Goal: Task Accomplishment & Management: Manage account settings

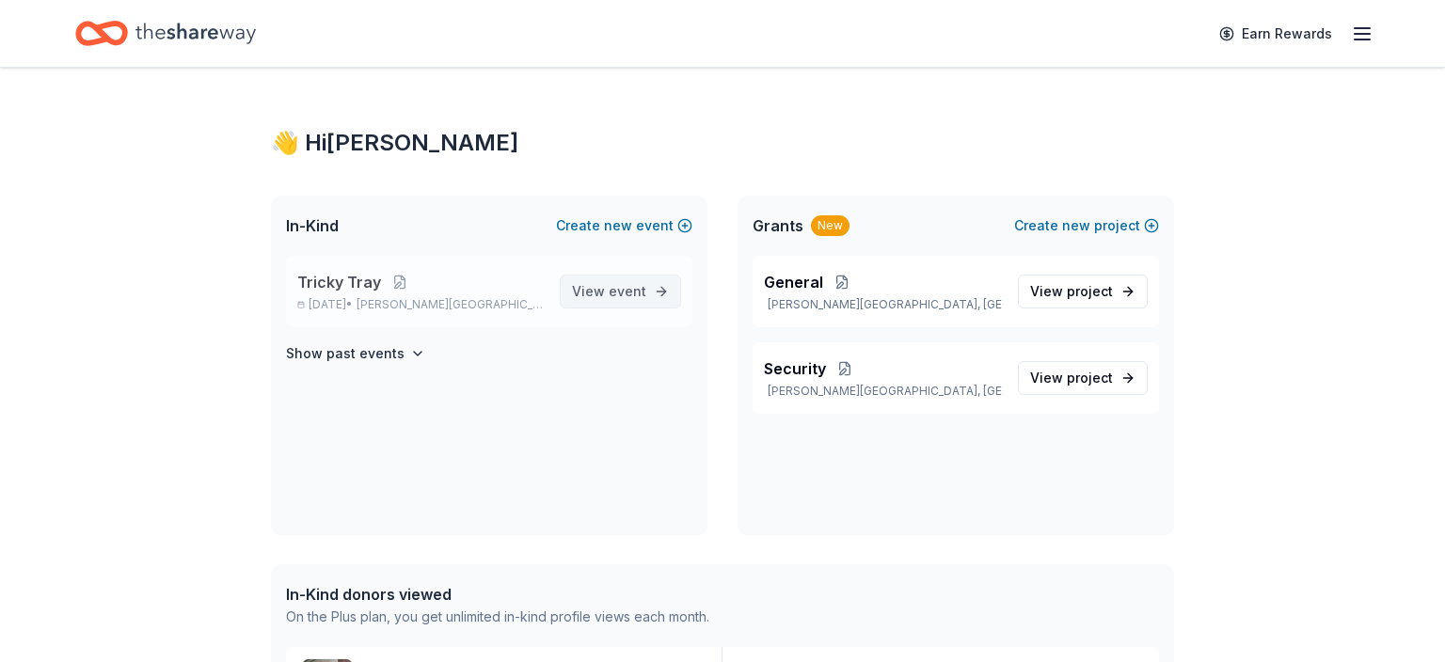
click at [598, 283] on span "View event" at bounding box center [609, 291] width 74 height 23
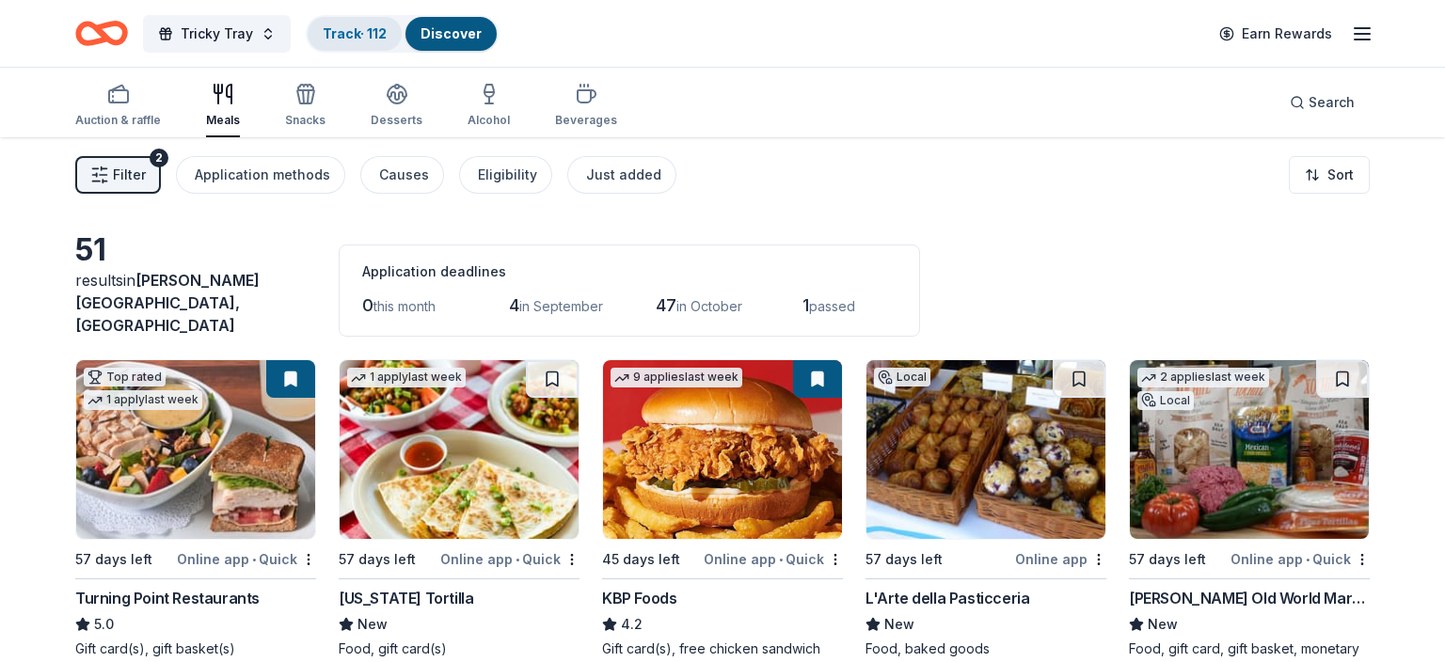
click at [361, 34] on link "Track · 112" at bounding box center [355, 33] width 64 height 16
click at [361, 35] on div "Track · 112" at bounding box center [355, 34] width 94 height 34
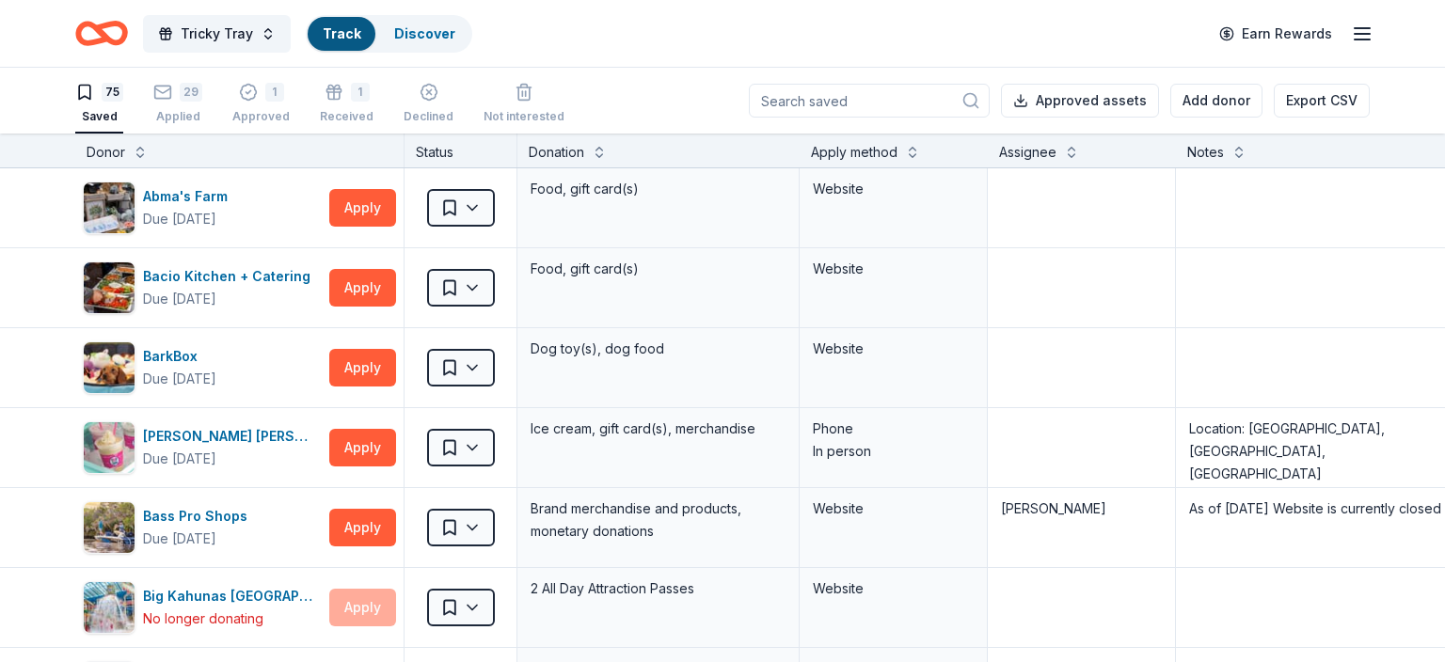
click at [361, 35] on div "Track" at bounding box center [342, 34] width 68 height 34
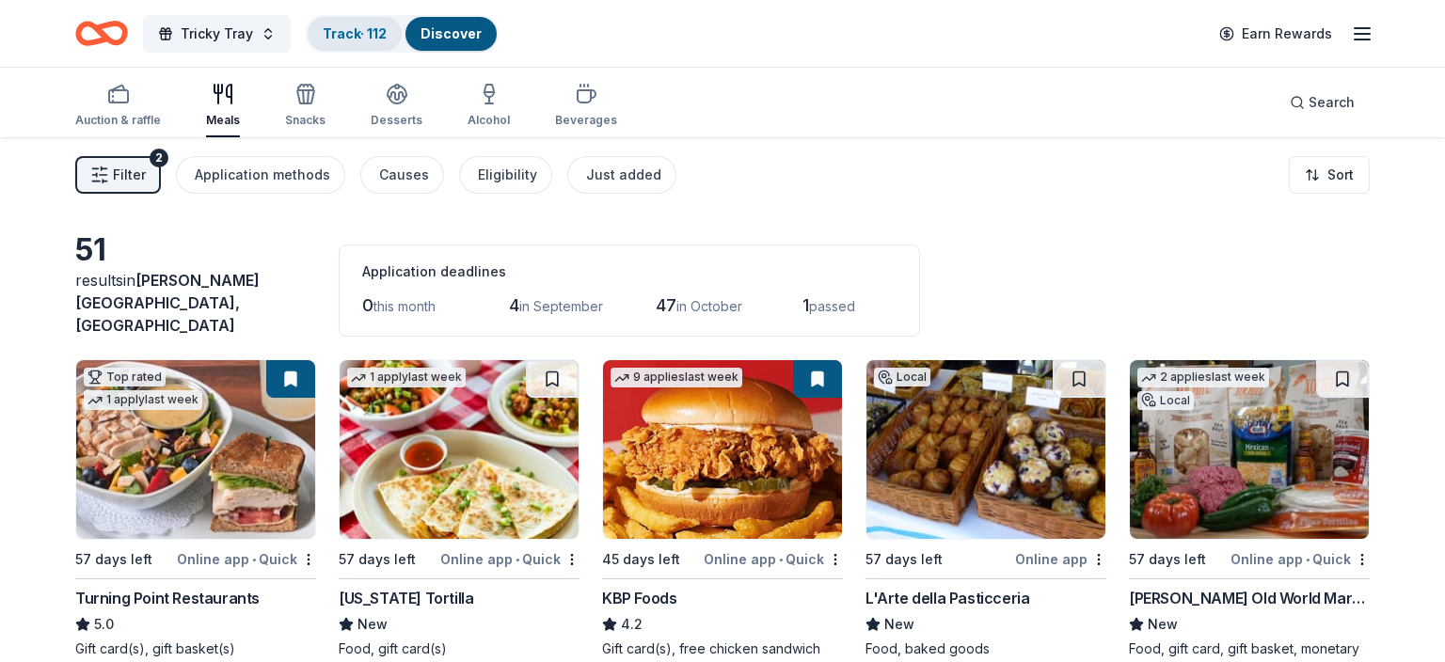
click at [364, 38] on link "Track · 112" at bounding box center [355, 33] width 64 height 16
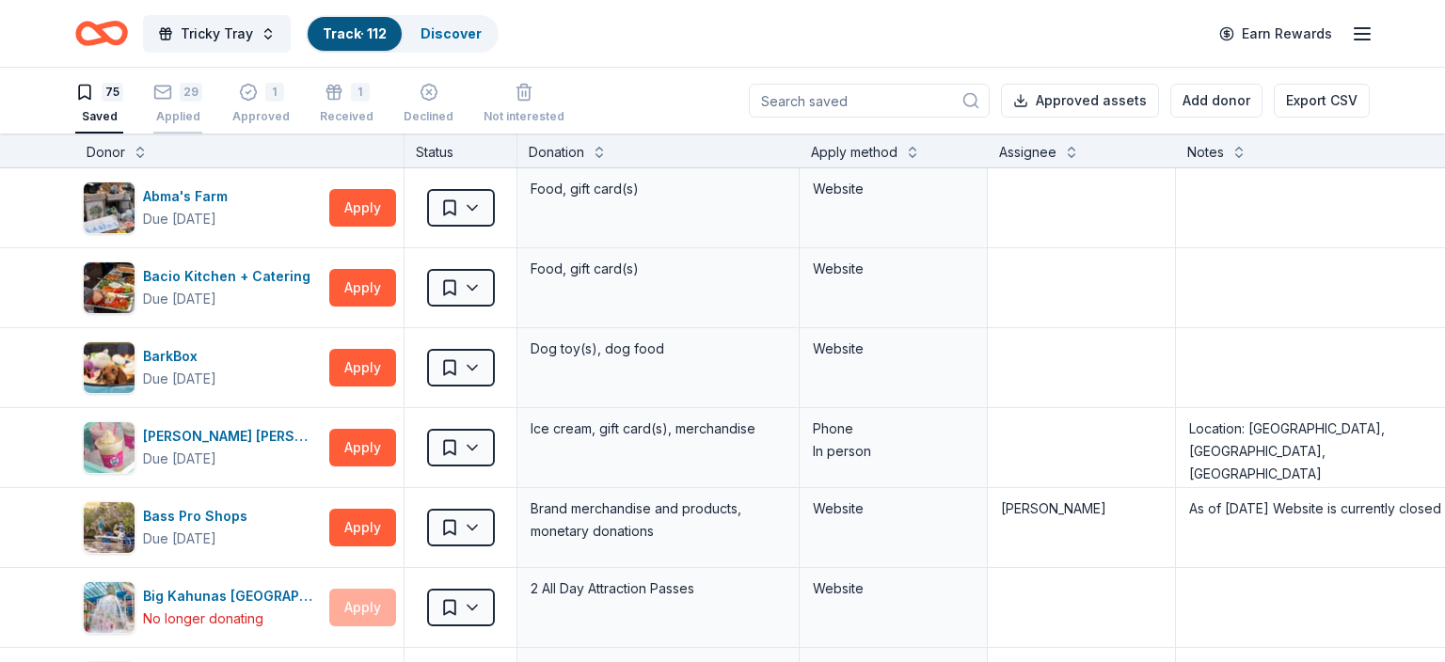
click at [190, 100] on div "29" at bounding box center [191, 92] width 23 height 19
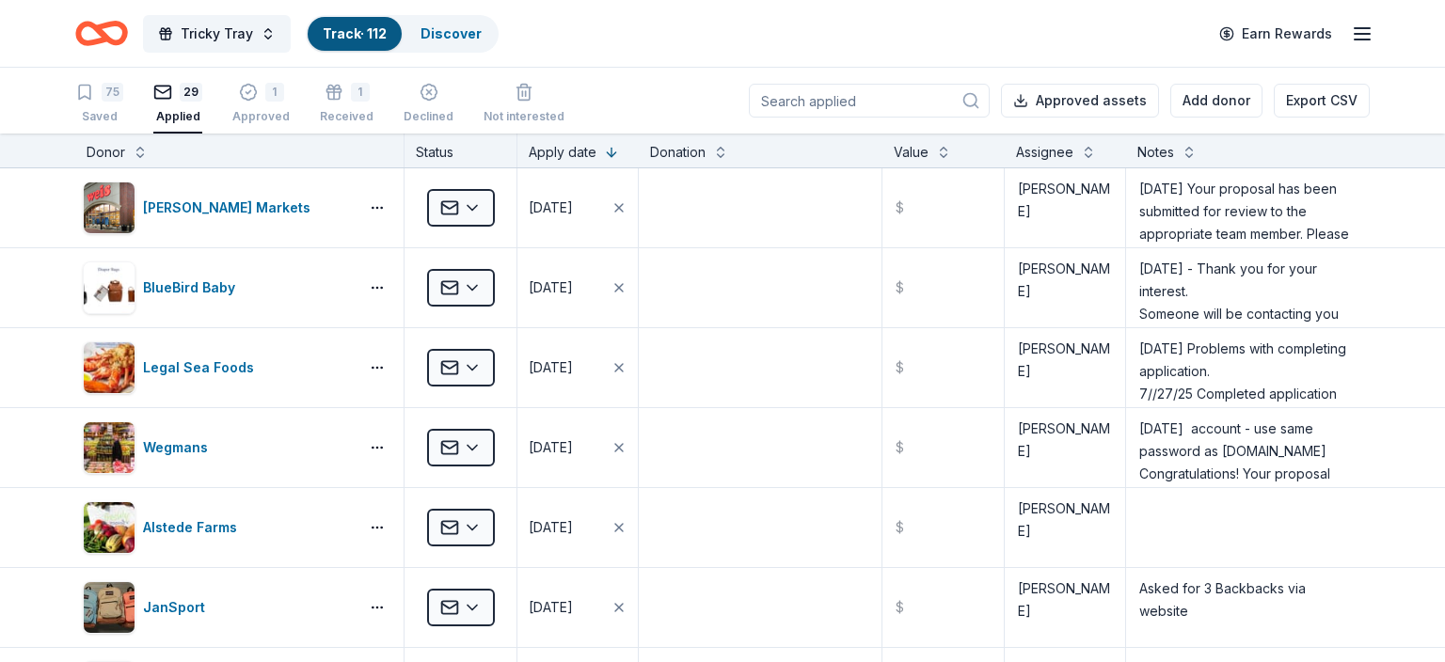
click at [812, 99] on input at bounding box center [869, 101] width 241 height 34
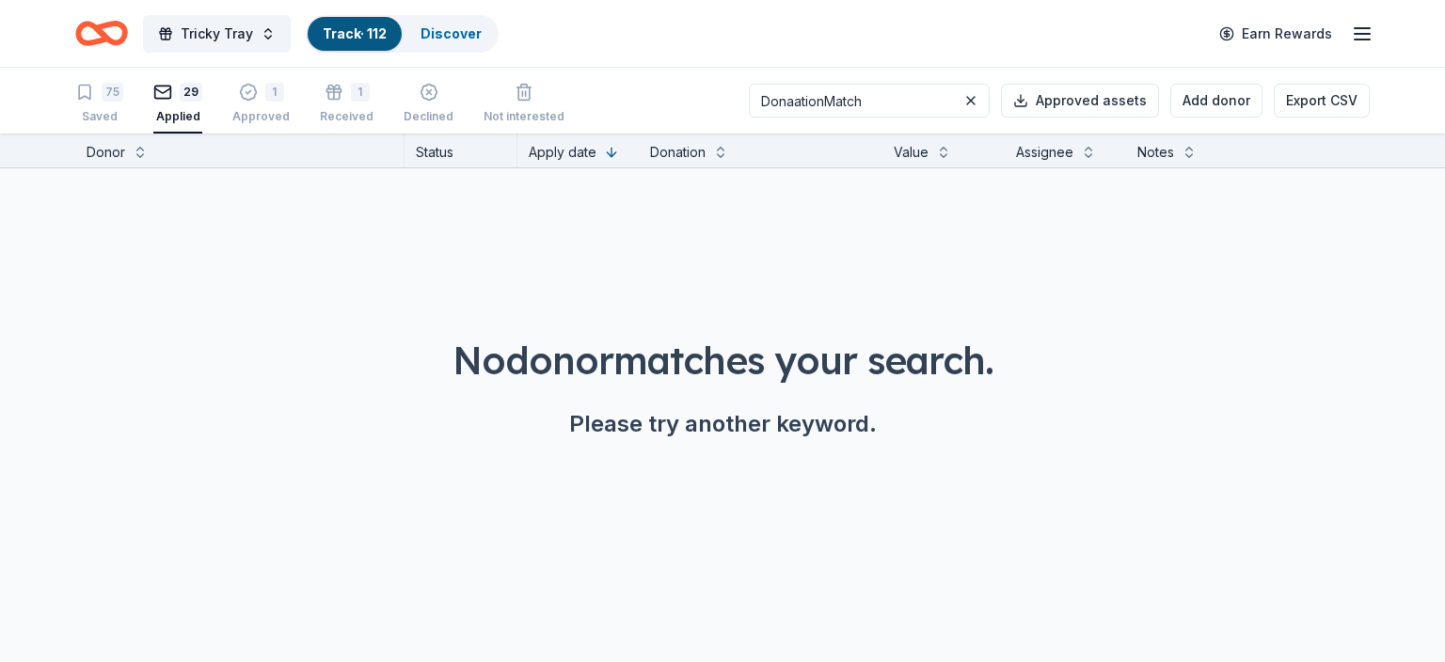
click at [828, 103] on input "DonaationMatch" at bounding box center [869, 101] width 241 height 34
click at [882, 100] on input "DonationMatch" at bounding box center [869, 101] width 241 height 34
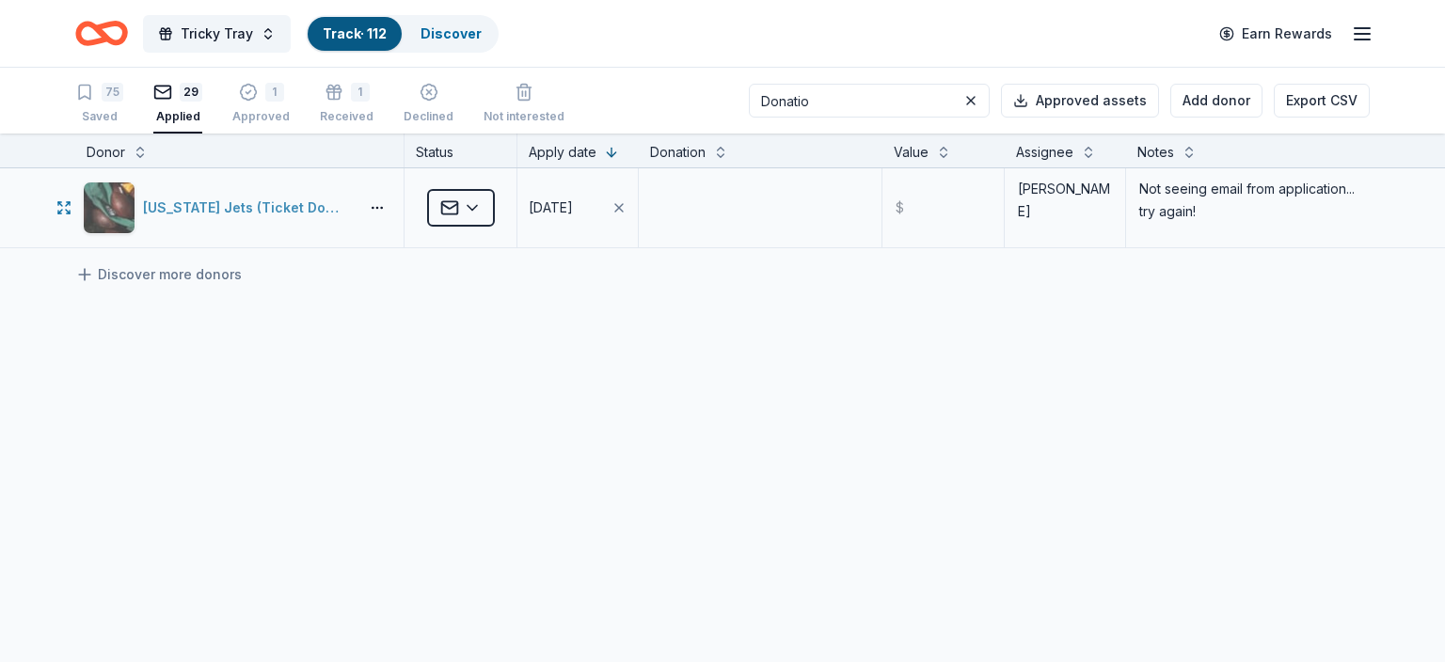
click at [307, 206] on div "[US_STATE] Jets (Ticket Donation)" at bounding box center [247, 208] width 208 height 23
click at [840, 99] on input "Donatio" at bounding box center [869, 101] width 241 height 34
type input "D"
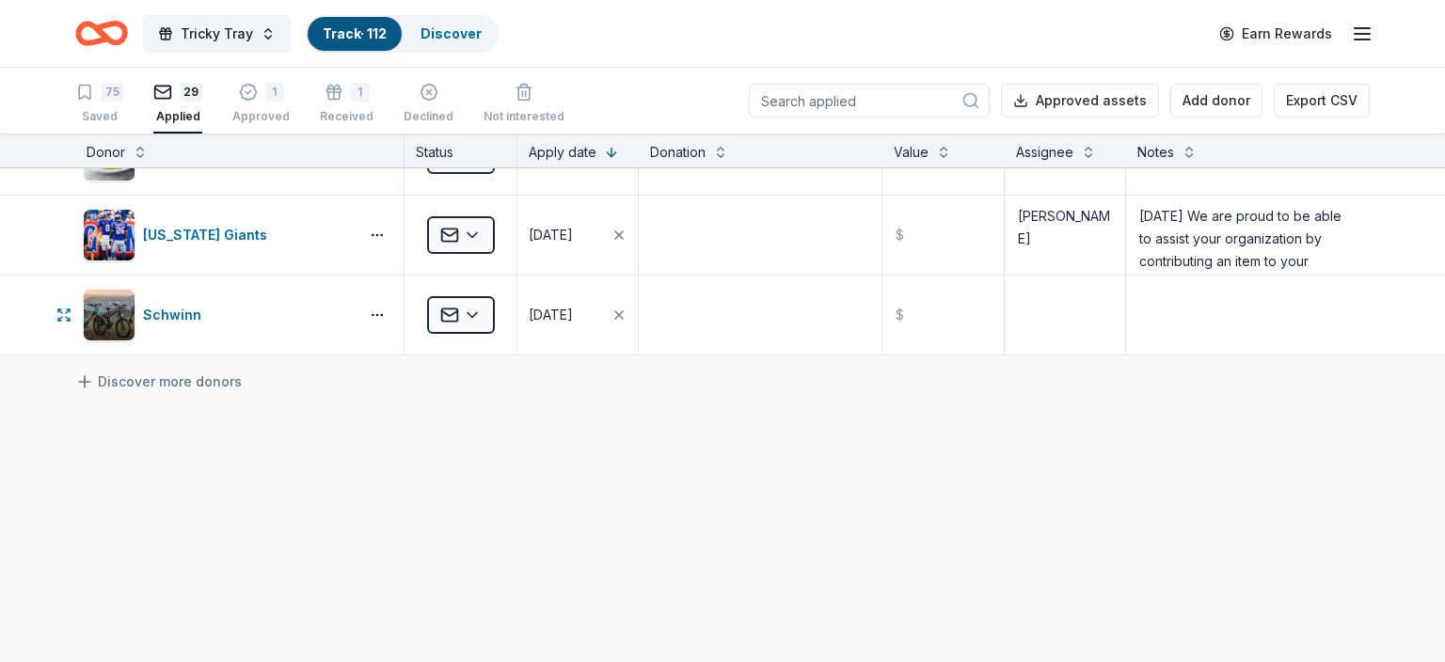
scroll to position [2138, 0]
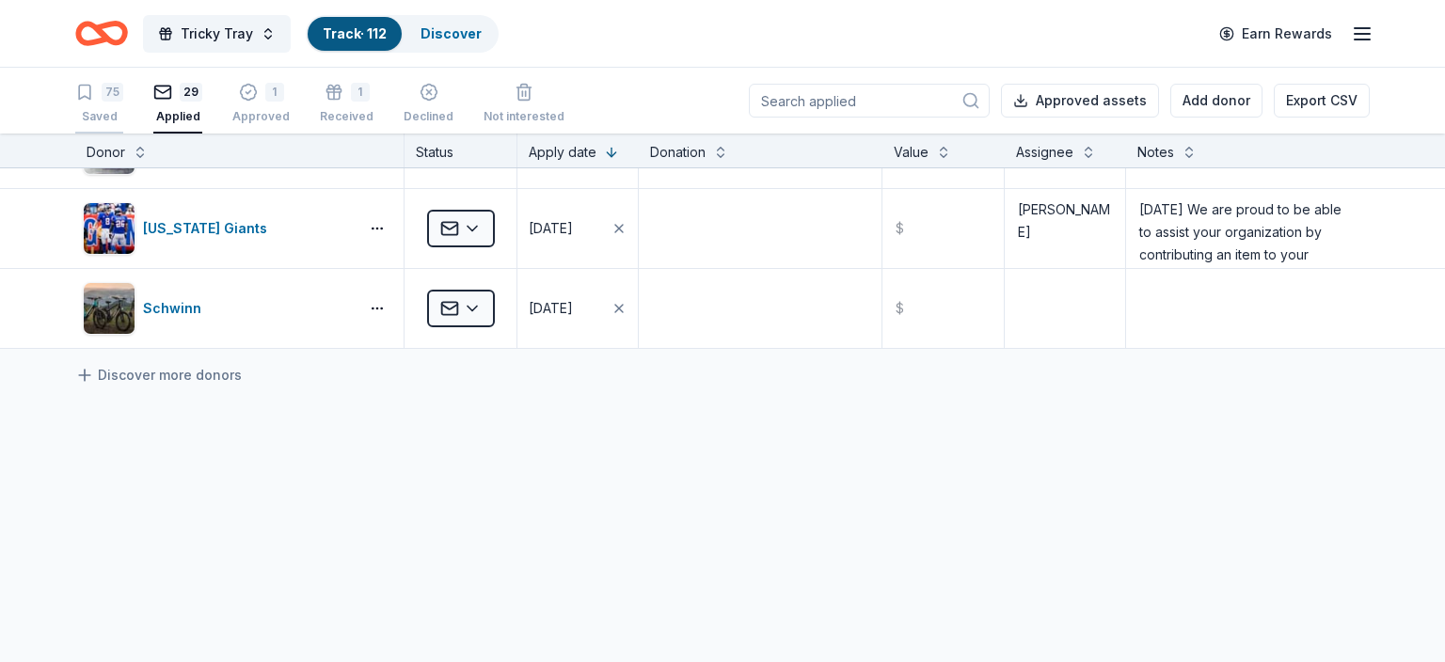
click at [108, 109] on div "Saved" at bounding box center [99, 116] width 48 height 15
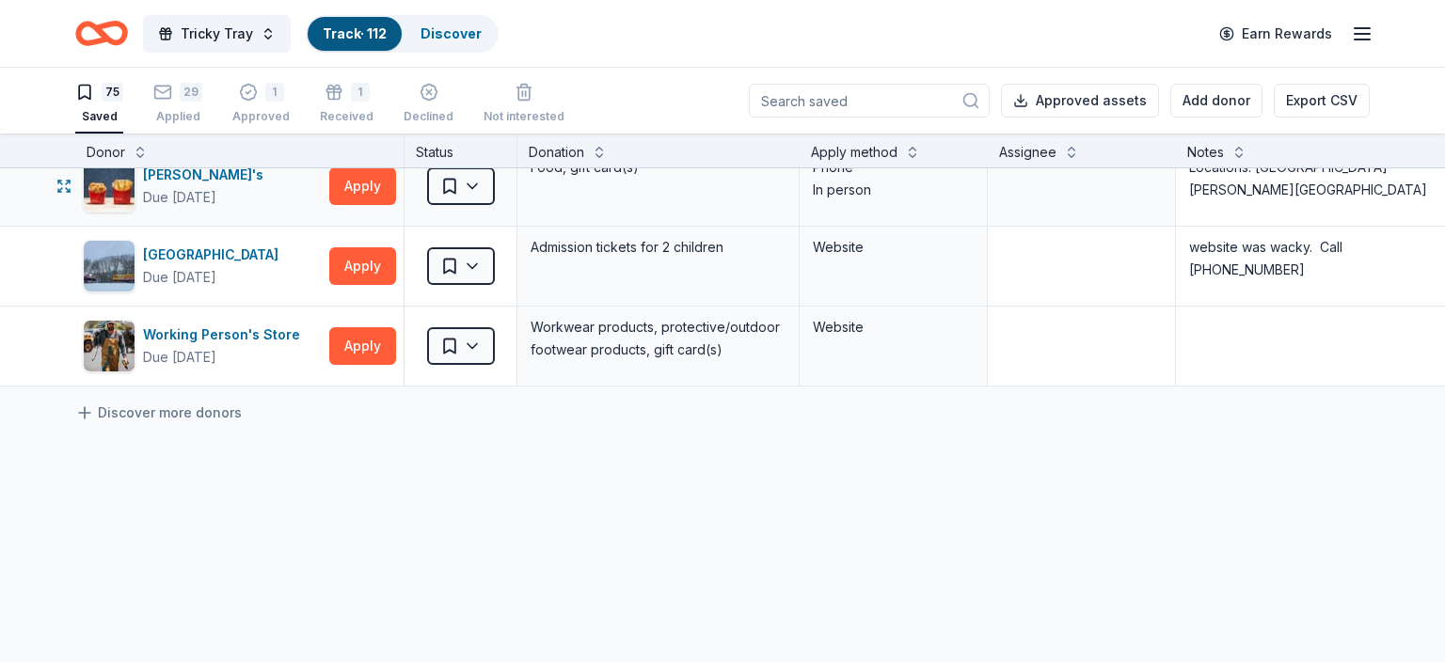
scroll to position [5640, 0]
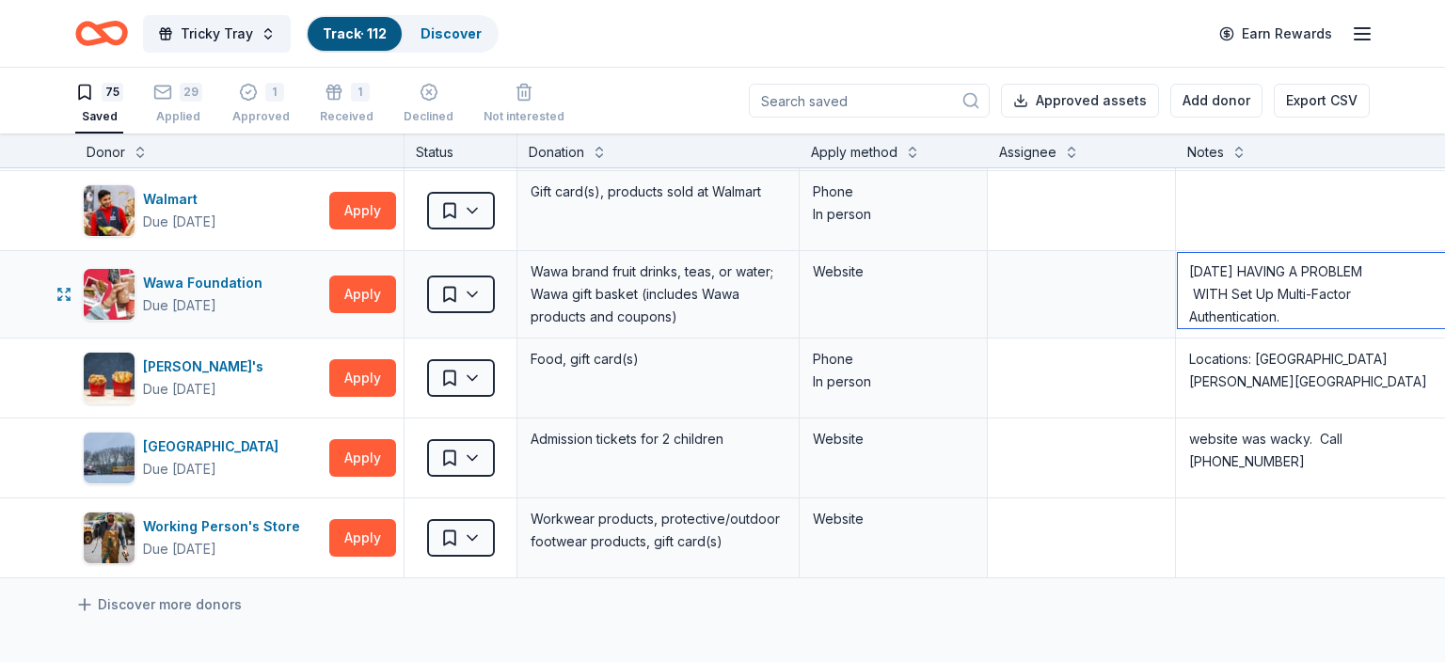
click at [1291, 311] on textarea "[DATE] HAVING A PROBLEM WITH Set Up Multi-Factor Authentication. 8/5 Sent a req…" at bounding box center [1317, 290] width 278 height 75
click at [449, 279] on html "Tricky Tray Track · 112 Discover Earn Rewards 75 Saved 29 Applied 1 Approved 1 …" at bounding box center [722, 331] width 1445 height 662
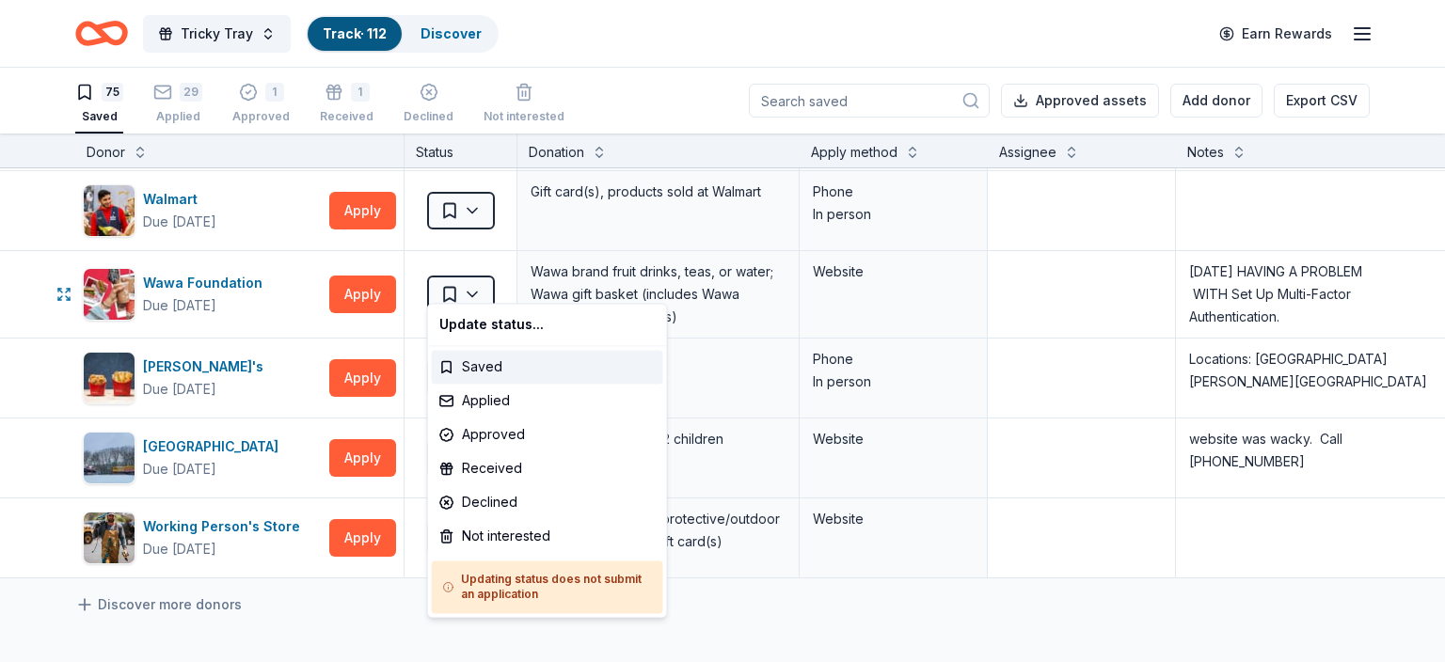
click at [295, 294] on html "Tricky Tray Track · 112 Discover Earn Rewards 75 Saved 29 Applied 1 Approved 1 …" at bounding box center [722, 331] width 1445 height 662
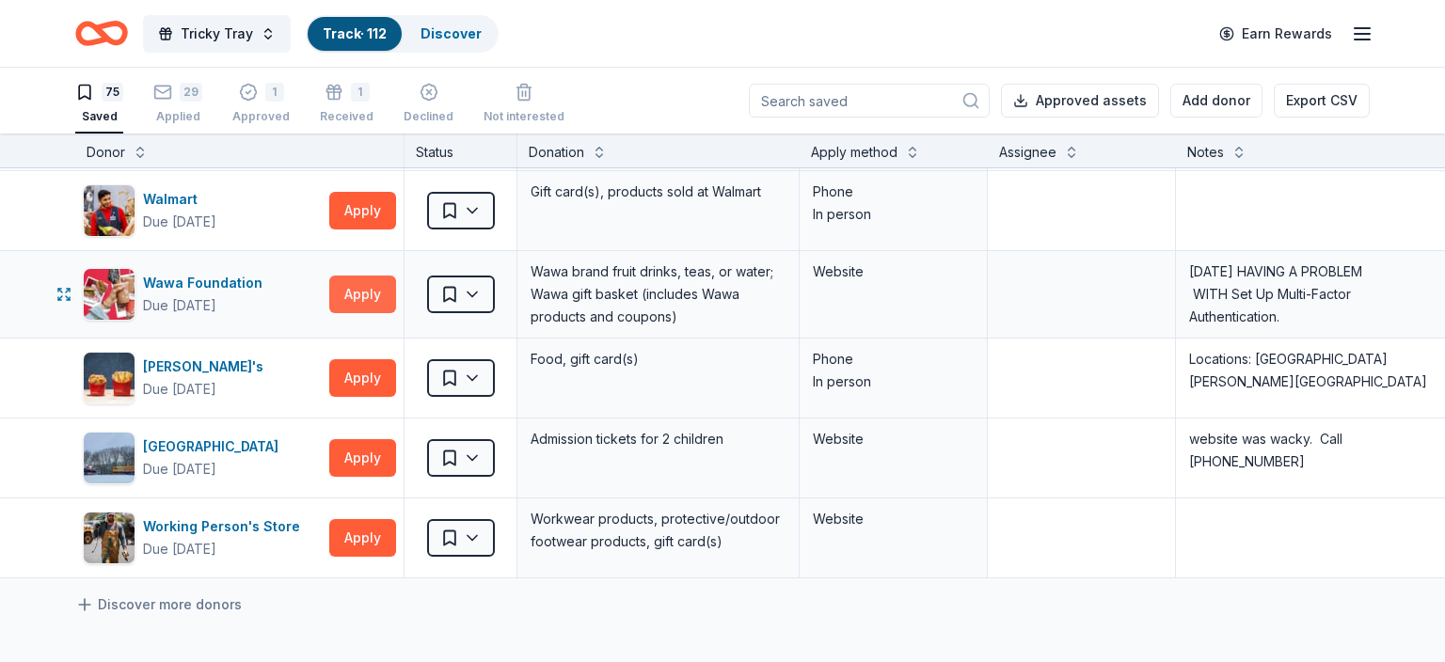
click at [354, 287] on button "Apply" at bounding box center [362, 295] width 67 height 38
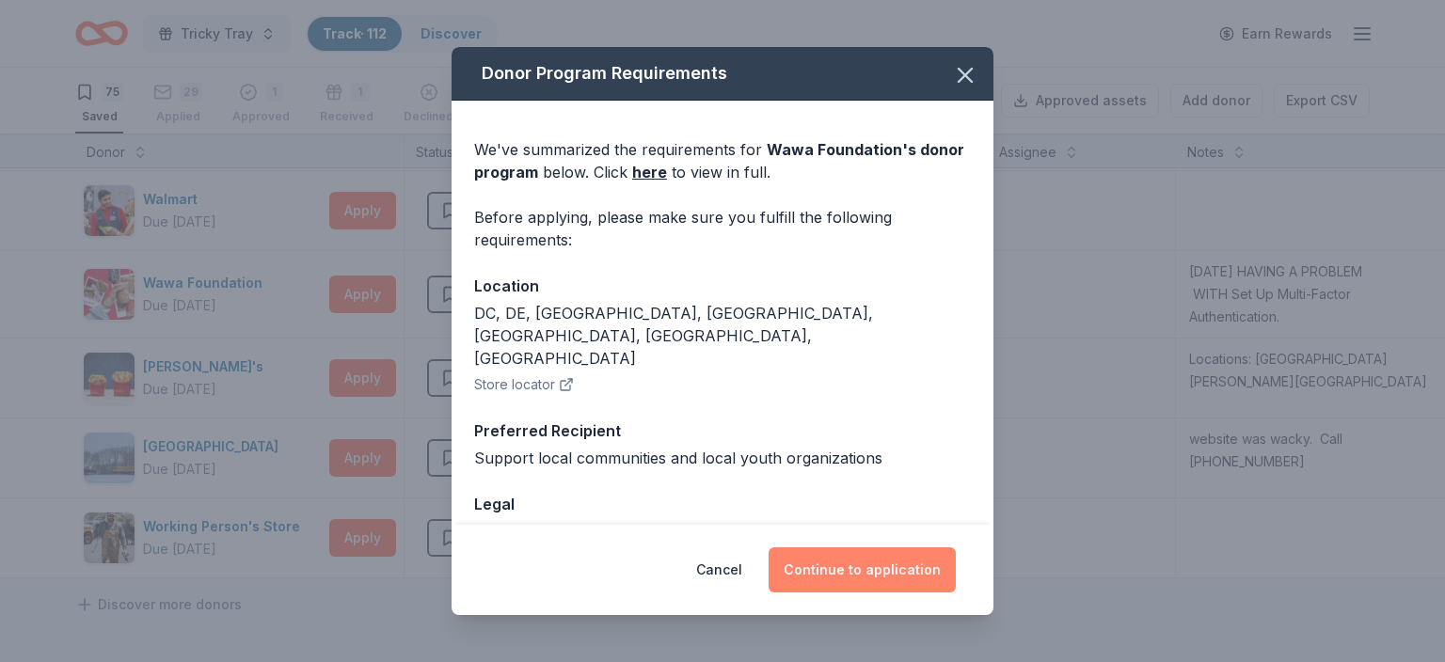
click at [881, 572] on button "Continue to application" at bounding box center [862, 570] width 187 height 45
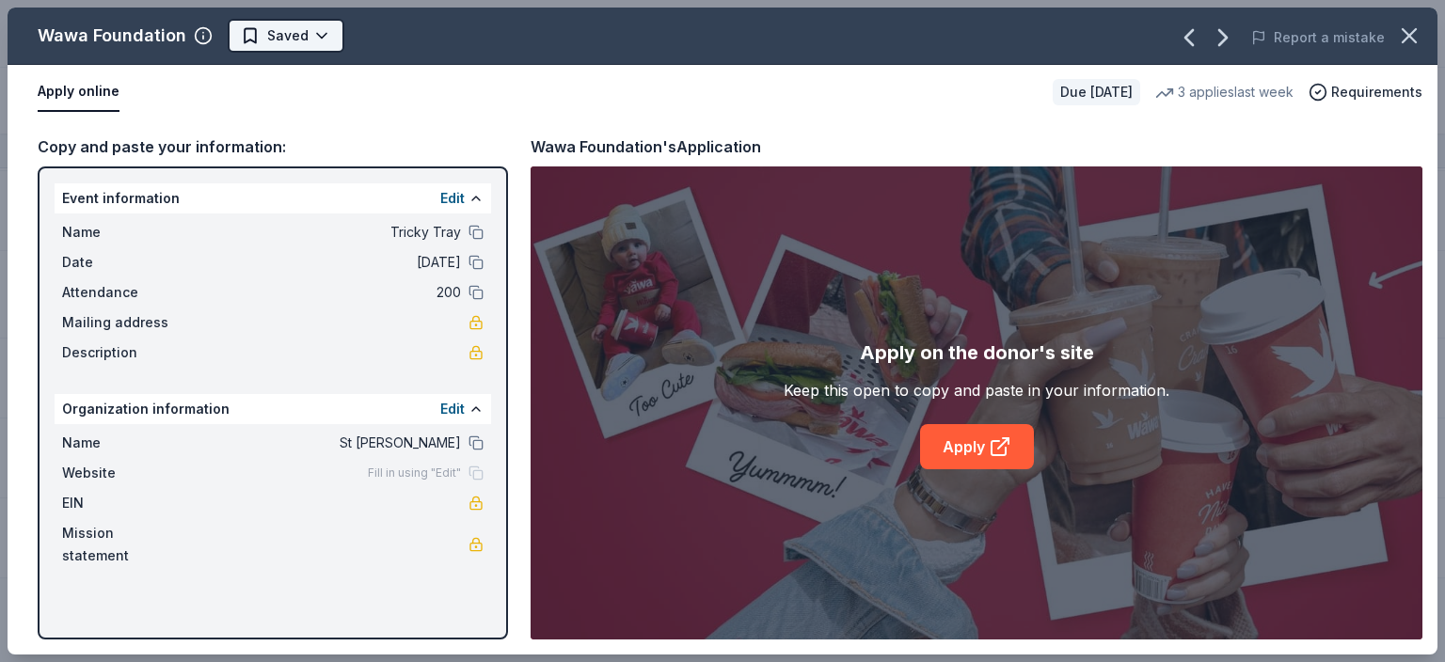
click at [240, 36] on html "Tricky Tray Track · 112 Discover Earn Rewards 75 Saved 29 Applied 1 Approved 1 …" at bounding box center [722, 331] width 1445 height 662
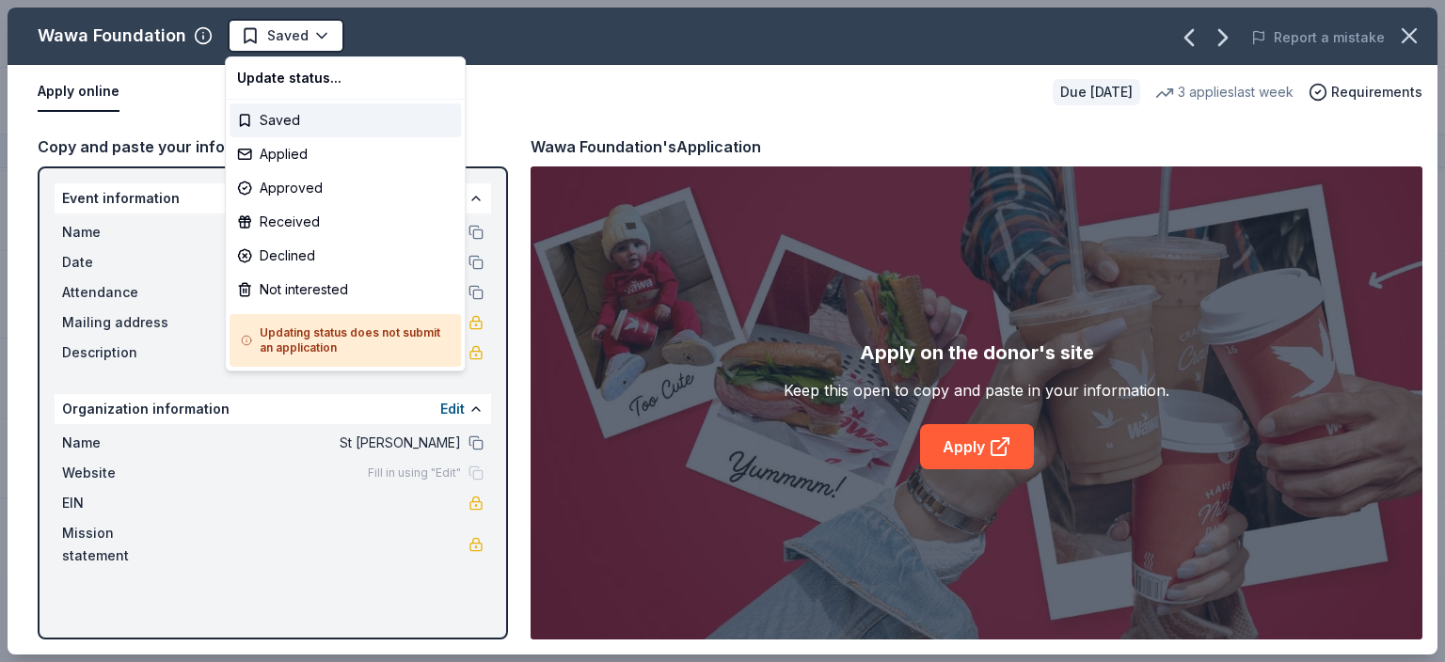
click at [361, 81] on div "Update status..." at bounding box center [345, 78] width 231 height 34
click at [106, 87] on html "Tricky Tray Track · 112 Discover Earn Rewards 75 Saved 29 Applied 1 Approved 1 …" at bounding box center [722, 331] width 1445 height 662
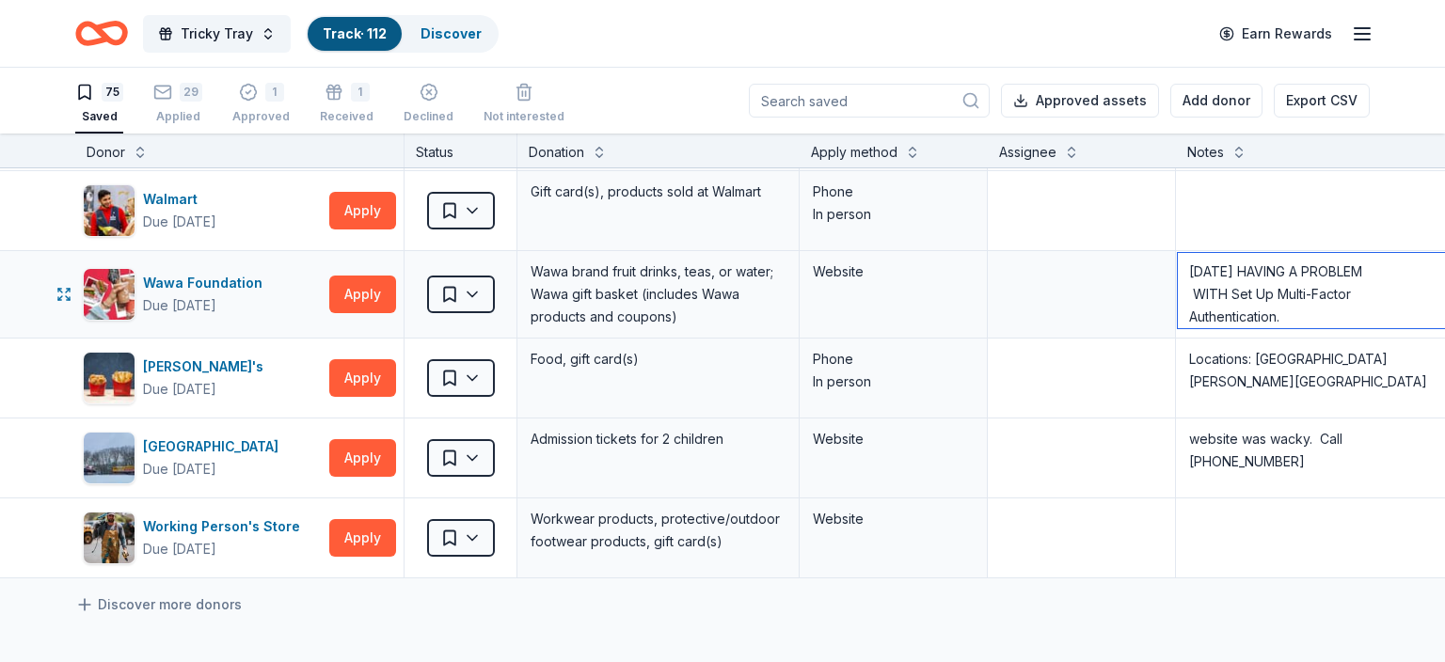
click at [1311, 313] on textarea "[DATE] HAVING A PROBLEM WITH Set Up Multi-Factor Authentication. 8/5 Sent a req…" at bounding box center [1317, 290] width 278 height 75
click at [1311, 312] on textarea "[DATE] HAVING A PROBLEM WITH Set Up Multi-Factor Authentication. 8/5 Sent a req…" at bounding box center [1317, 290] width 278 height 75
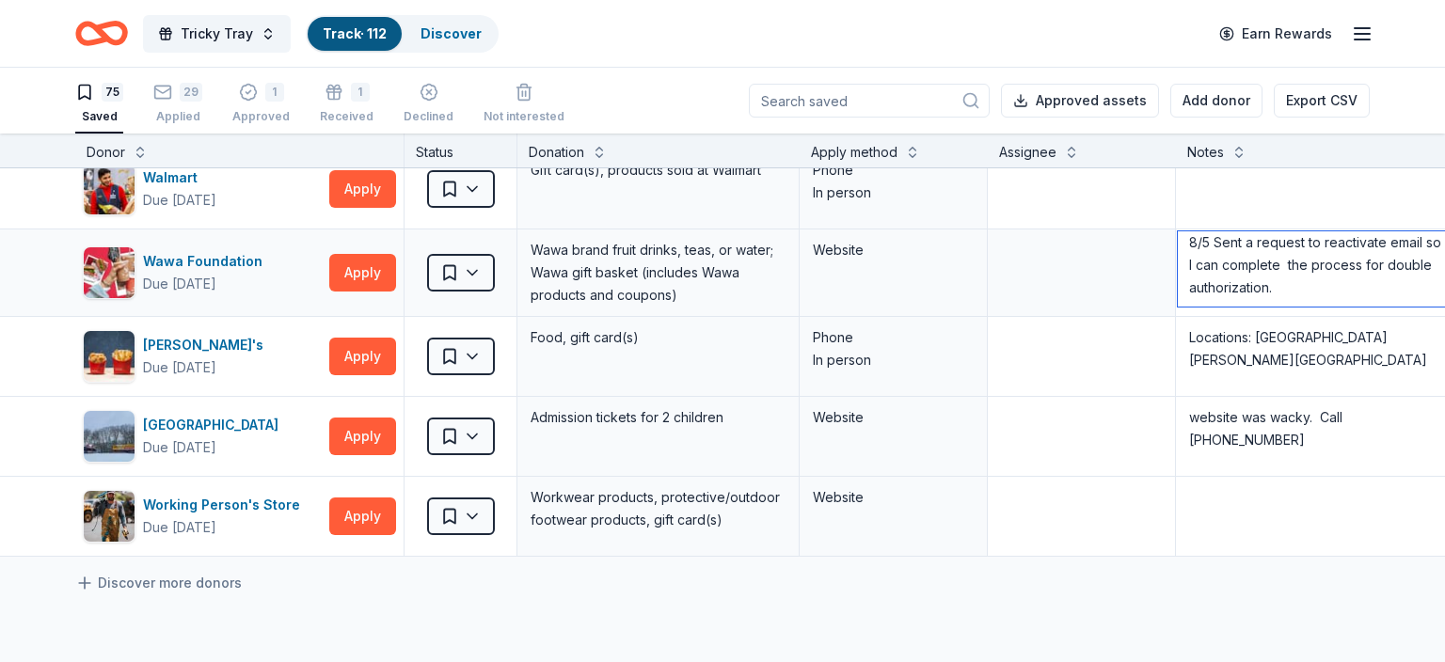
scroll to position [5599, 0]
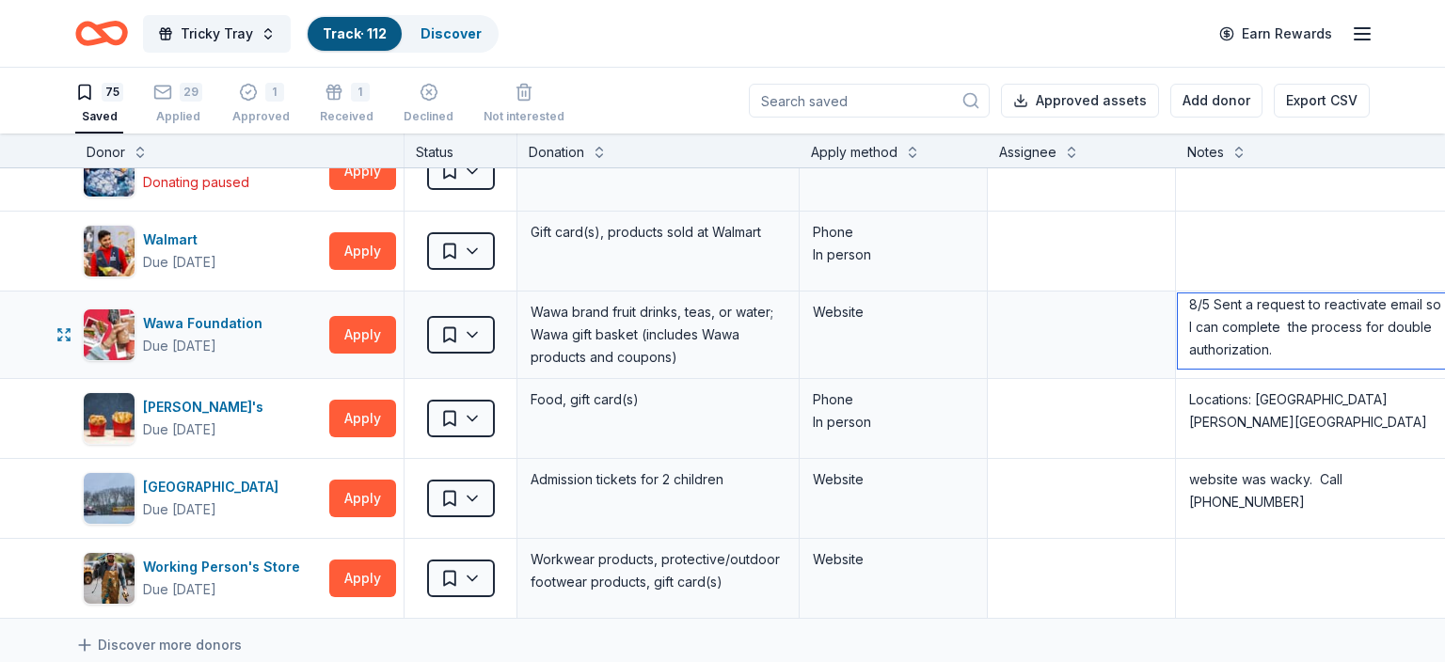
click at [1283, 338] on textarea "[DATE] HAVING A PROBLEM WITH Set Up Multi-Factor Authentication. 8/5 Sent a req…" at bounding box center [1317, 331] width 278 height 75
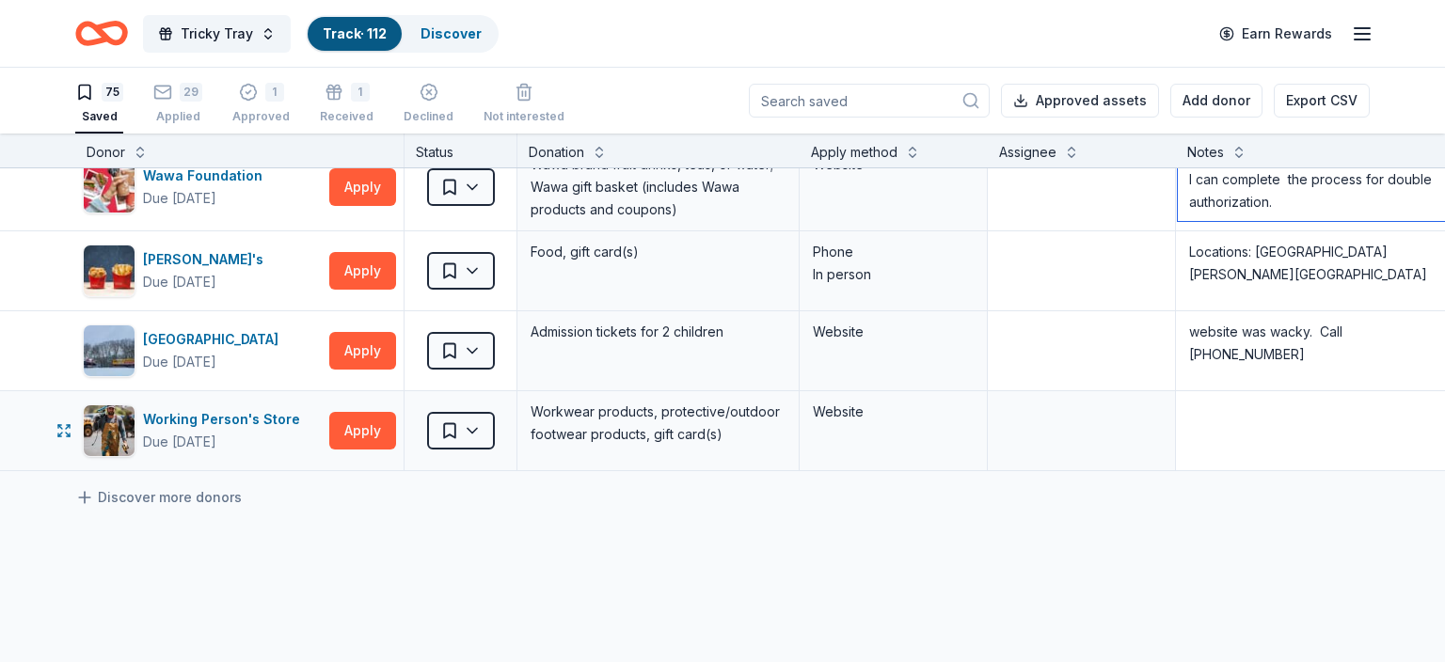
scroll to position [90, 0]
type textarea "[DATE] HAVING A PROBLEM WITH Set Up Multi-Factor Authentication. 8/5 Sent a req…"
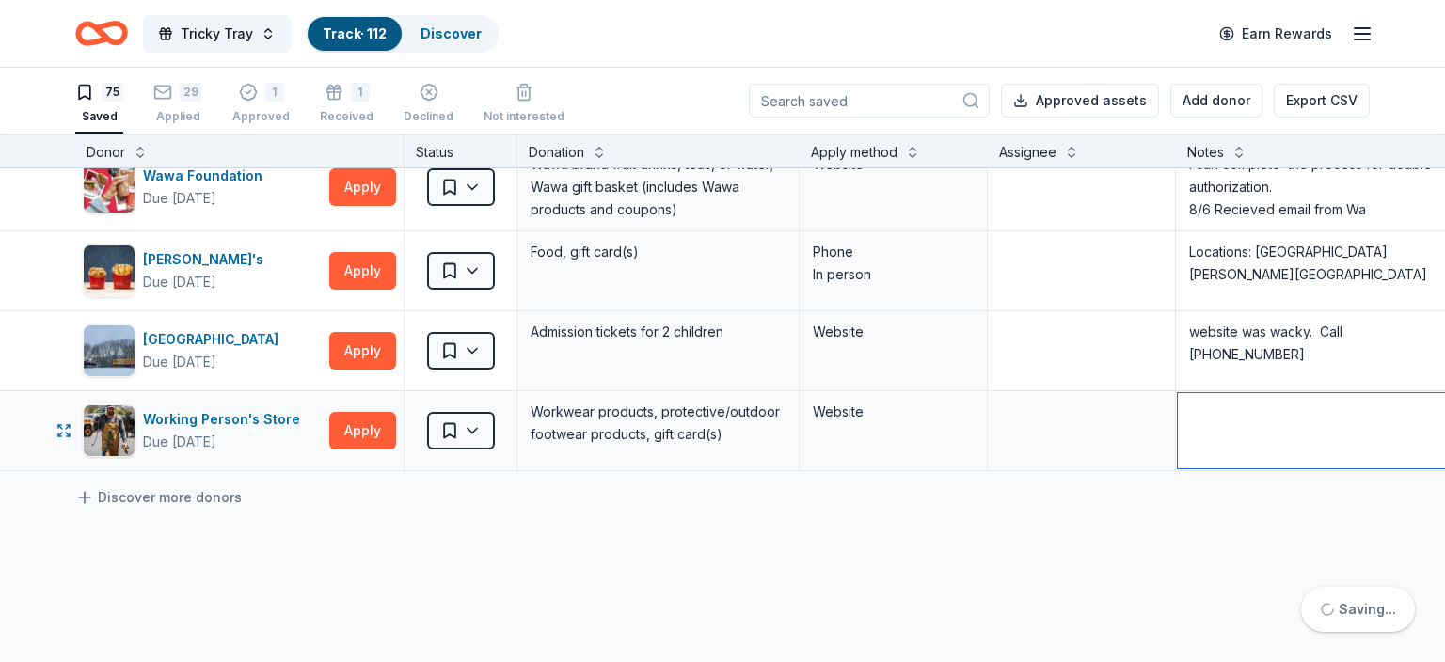
click at [1304, 403] on textarea at bounding box center [1317, 430] width 278 height 75
type textarea "W"
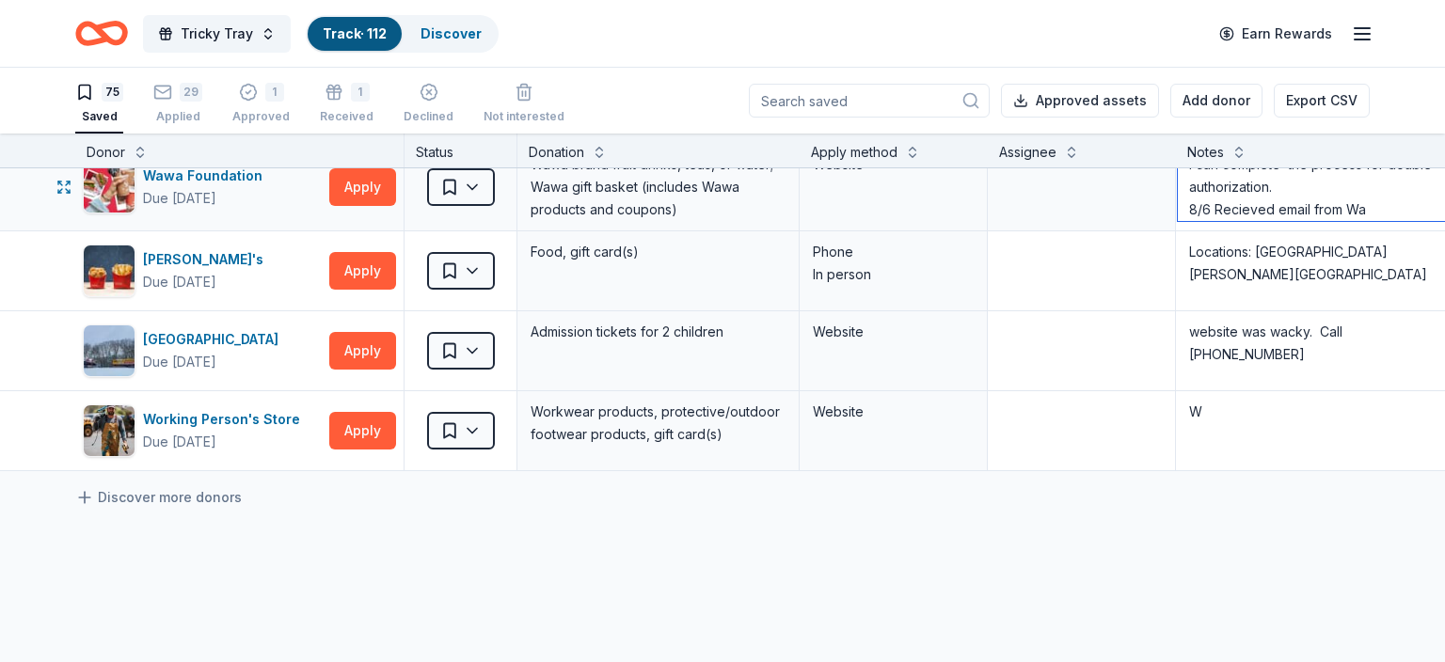
click at [1212, 204] on textarea "[DATE] HAVING A PROBLEM WITH Set Up Multi-Factor Authentication. 8/5 Sent a req…" at bounding box center [1317, 183] width 278 height 75
click at [1249, 194] on textarea "[DATE] HAVING A PROBLEM WITH Set Up Multi-Factor Authentication. 8/5 Sent a req…" at bounding box center [1317, 183] width 278 height 75
click at [1249, 187] on textarea "[DATE] HAVING A PROBLEM WITH Set Up Multi-Factor Authentication. 8/5 Sent a req…" at bounding box center [1317, 183] width 278 height 75
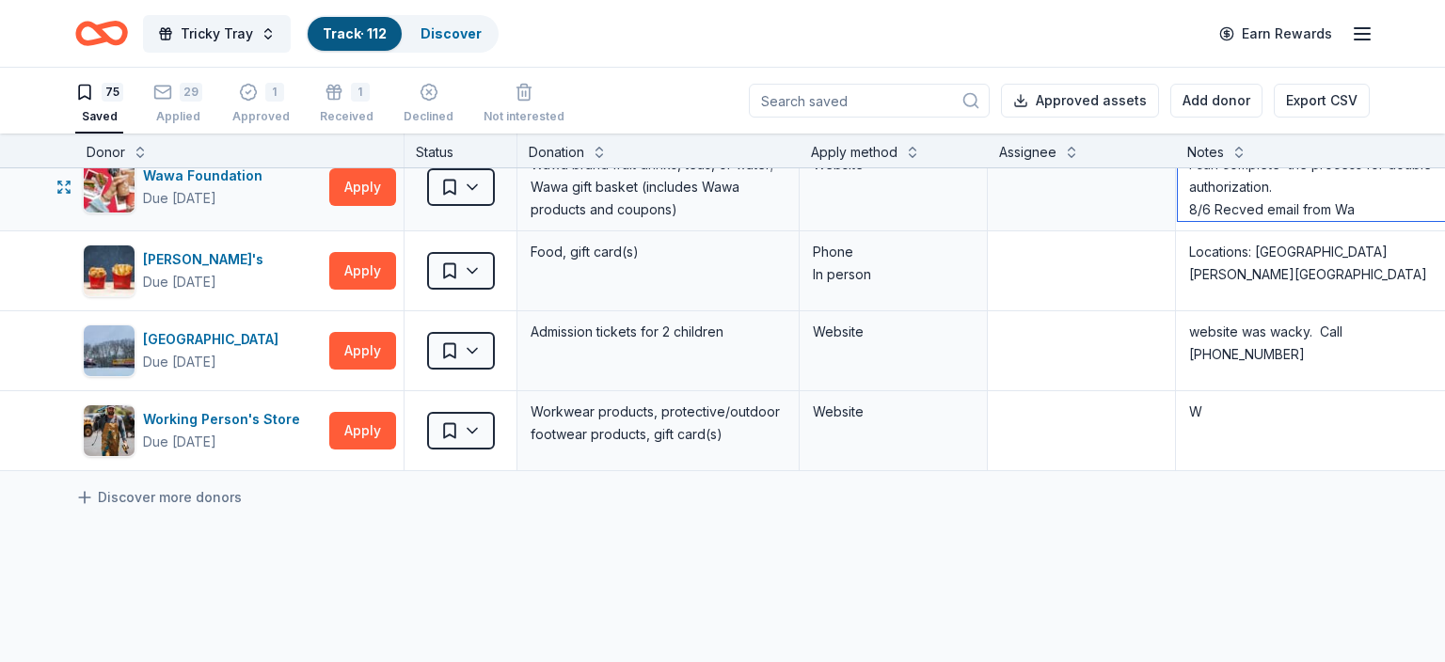
click at [1249, 194] on textarea "[DATE] HAVING A PROBLEM WITH Set Up Multi-Factor Authentication. 8/5 Sent a req…" at bounding box center [1317, 183] width 278 height 75
click at [1240, 195] on textarea "[DATE] HAVING A PROBLEM WITH Set Up Multi-Factor Authentication. 8/5 Sent a req…" at bounding box center [1317, 183] width 278 height 75
click at [1364, 198] on textarea "[DATE] HAVING A PROBLEM WITH Set Up Multi-Factor Authentication. 8/5 Sent a req…" at bounding box center [1317, 183] width 278 height 75
click at [1341, 194] on textarea "[DATE] HAVING A PROBLEM WITH Set Up Multi-Factor Authentication. 8/5 Sent a req…" at bounding box center [1317, 183] width 278 height 75
click at [1364, 191] on textarea "[DATE] HAVING A PROBLEM WITH Set Up Multi-Factor Authentication. 8/5 Sent a req…" at bounding box center [1317, 183] width 278 height 75
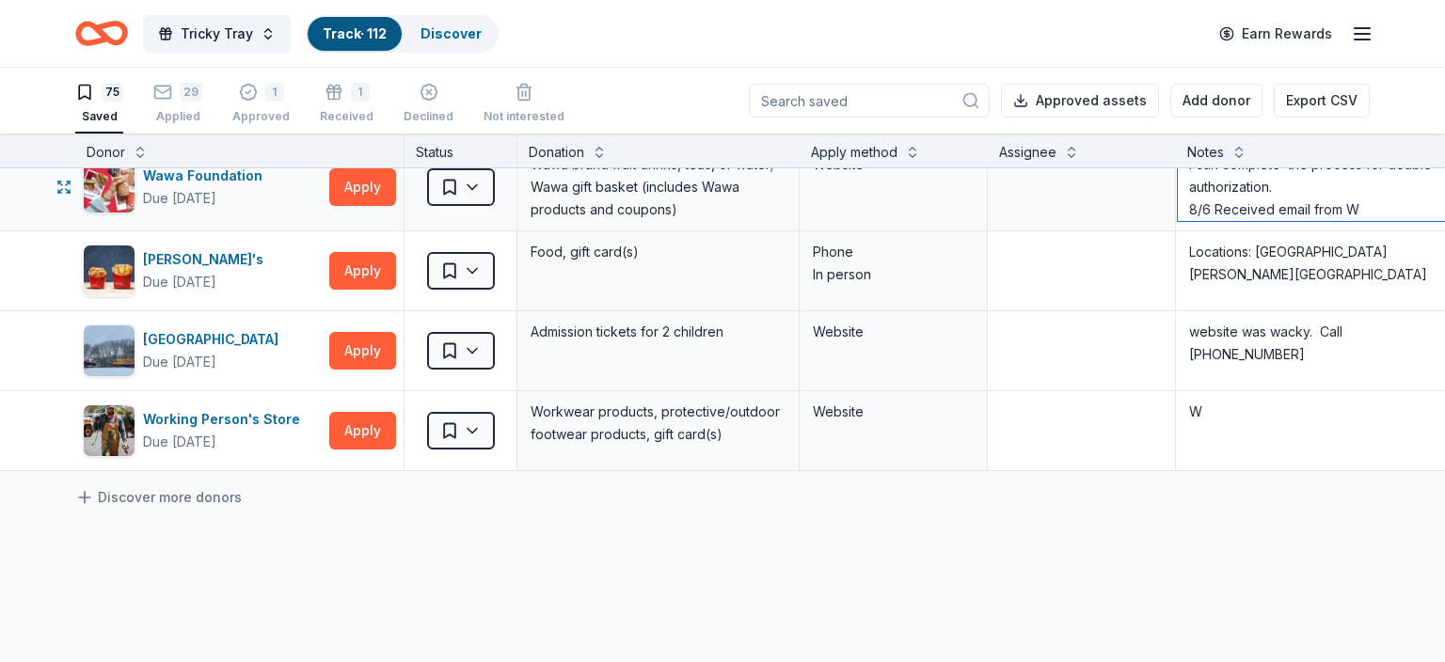
click at [1364, 191] on textarea "[DATE] HAVING A PROBLEM WITH Set Up Multi-Factor Authentication. 8/5 Sent a req…" at bounding box center [1317, 183] width 278 height 75
type textarea "[DATE] HAVING A PROBLEM WITH Set Up Multi-Factor Authentication. 8/5 Sent a req…"
click at [241, 45] on button "Tricky Tray" at bounding box center [217, 34] width 148 height 38
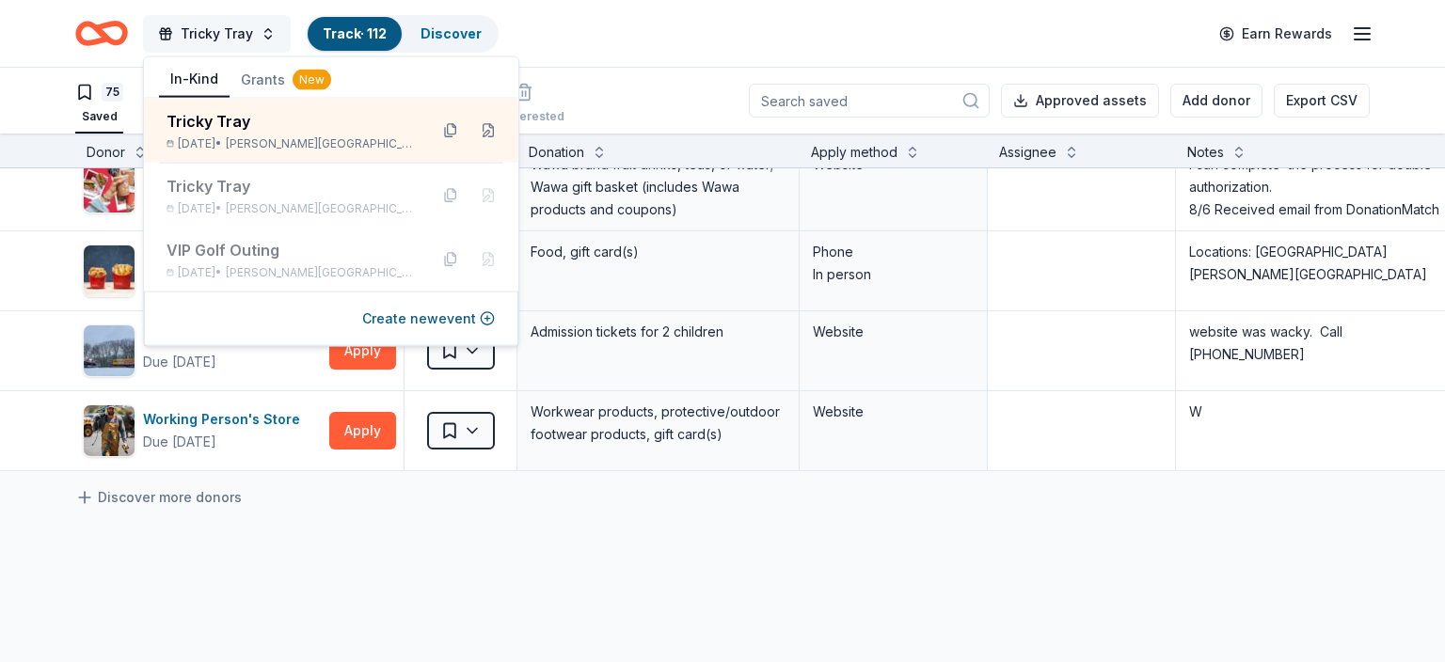
click at [217, 37] on span "Tricky Tray" at bounding box center [217, 34] width 72 height 23
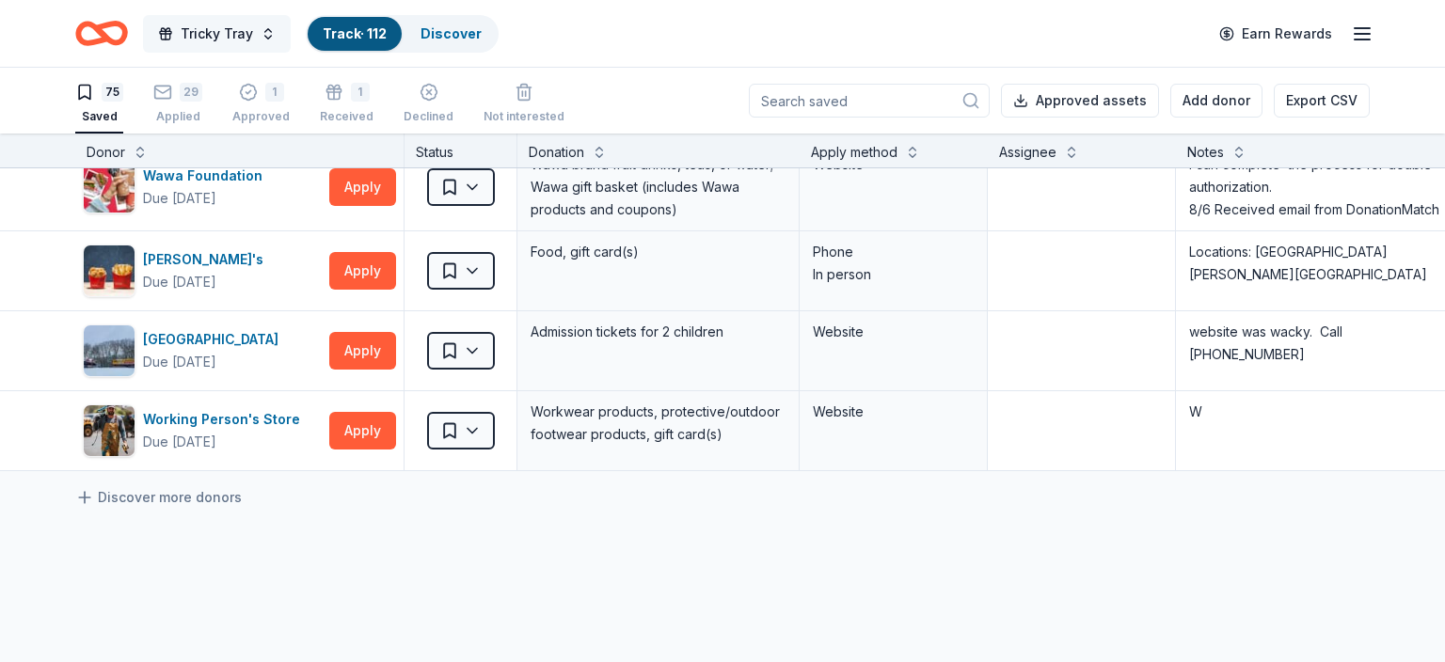
click at [217, 37] on span "Tricky Tray" at bounding box center [217, 34] width 72 height 23
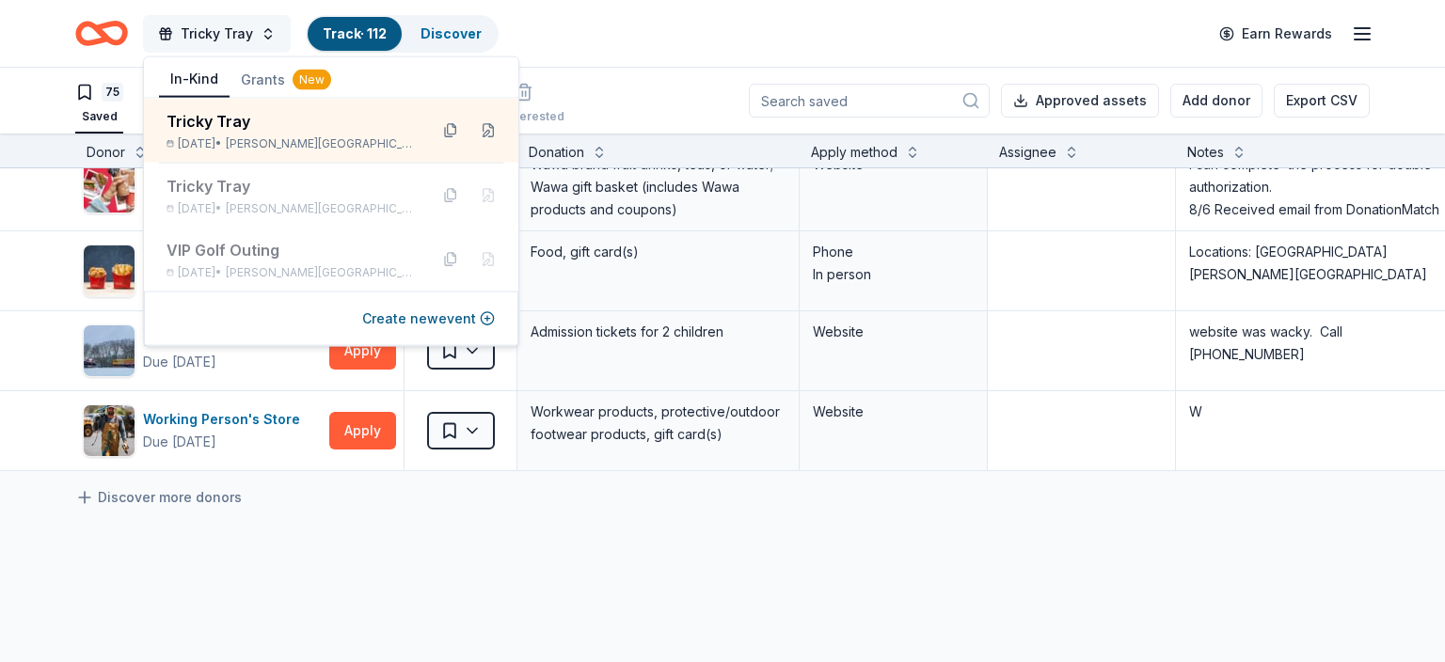
click at [196, 37] on span "Tricky Tray" at bounding box center [217, 34] width 72 height 23
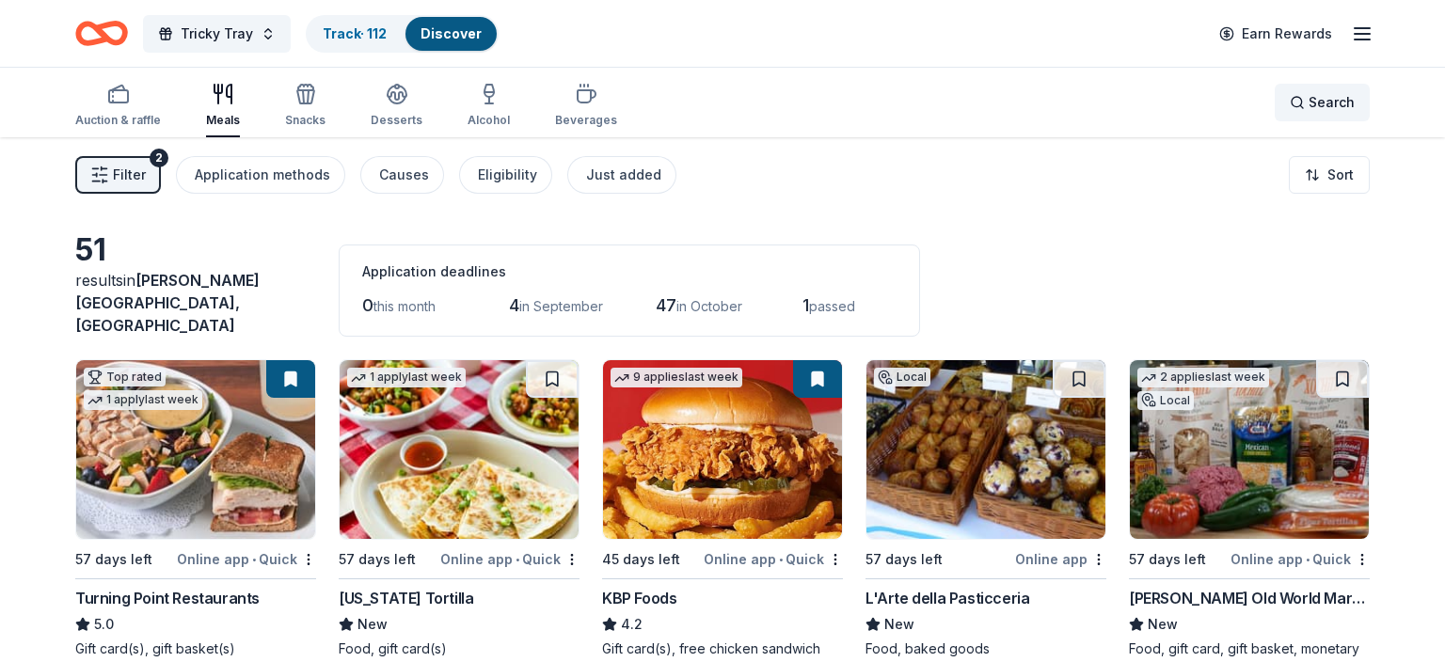
click at [1296, 99] on div "Search" at bounding box center [1322, 102] width 65 height 23
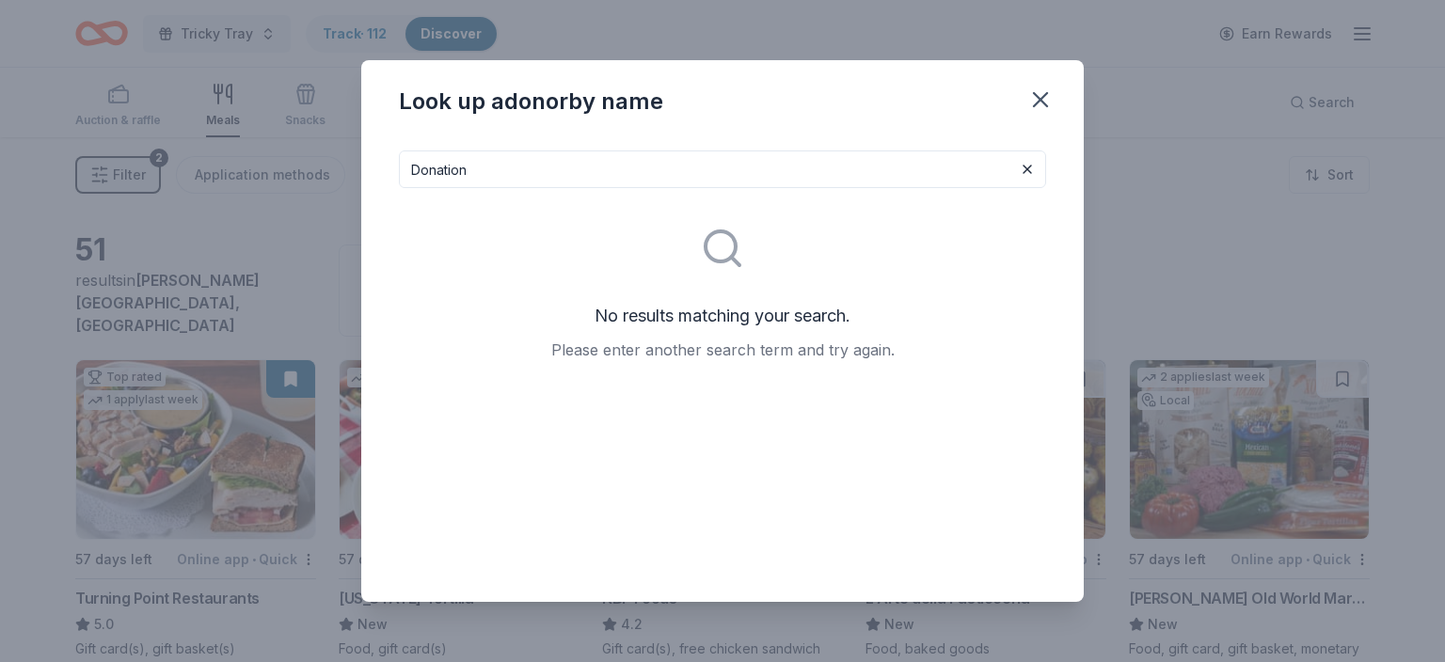
type input "DonationM"
drag, startPoint x: 423, startPoint y: 170, endPoint x: 406, endPoint y: 181, distance: 19.8
click at [406, 181] on input "DonationM" at bounding box center [722, 170] width 647 height 38
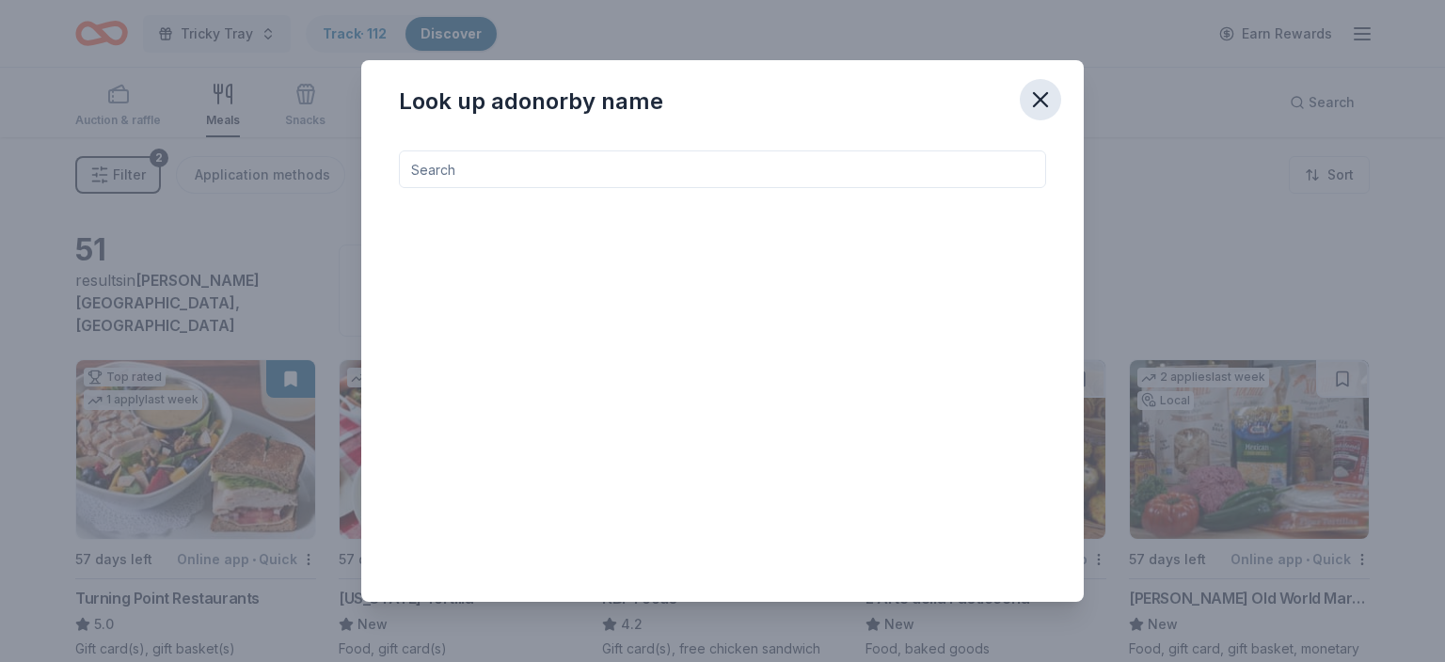
click at [1049, 96] on icon "button" at bounding box center [1040, 100] width 26 height 26
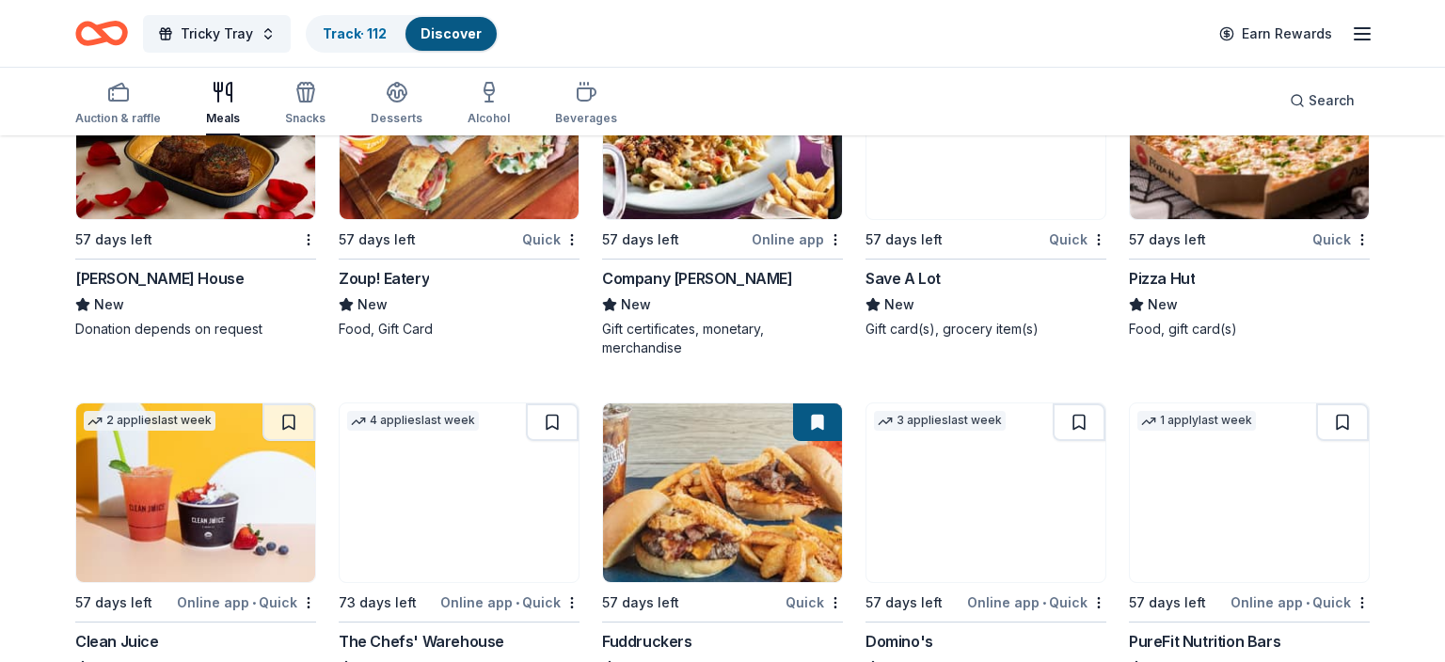
scroll to position [3353, 0]
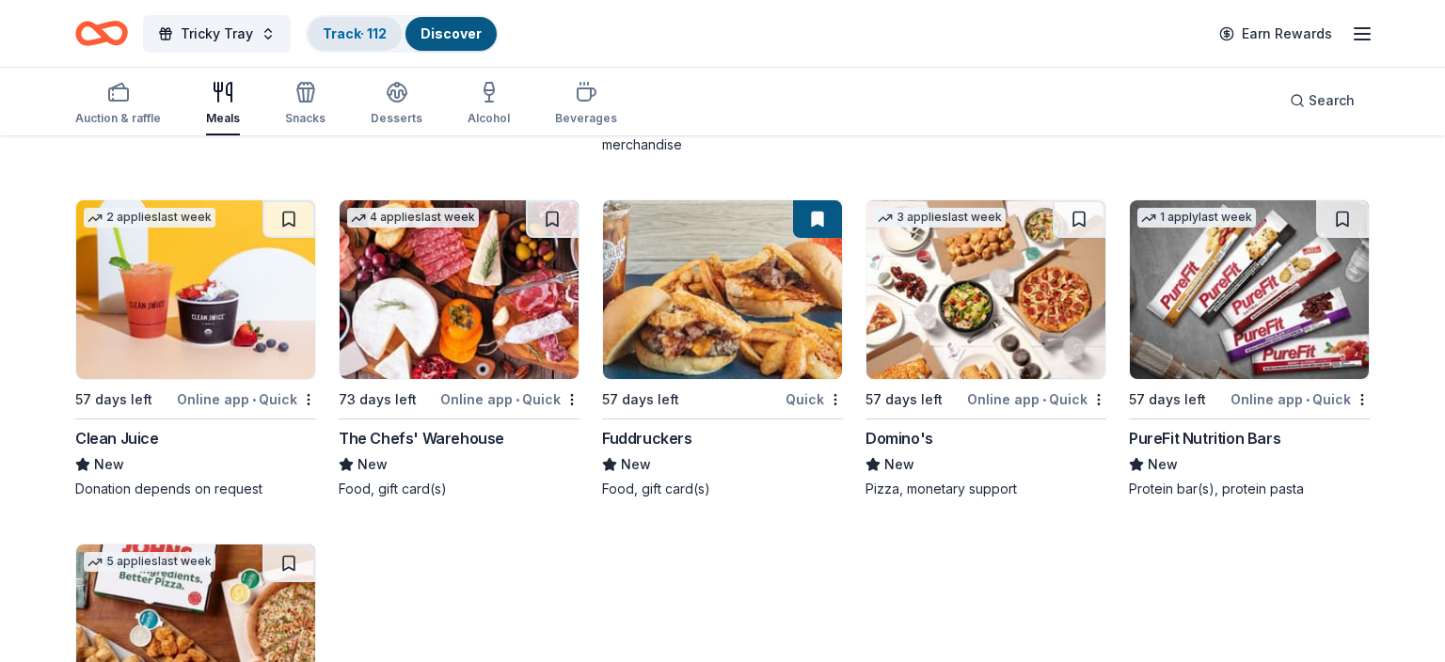
click at [376, 28] on link "Track · 112" at bounding box center [355, 33] width 64 height 16
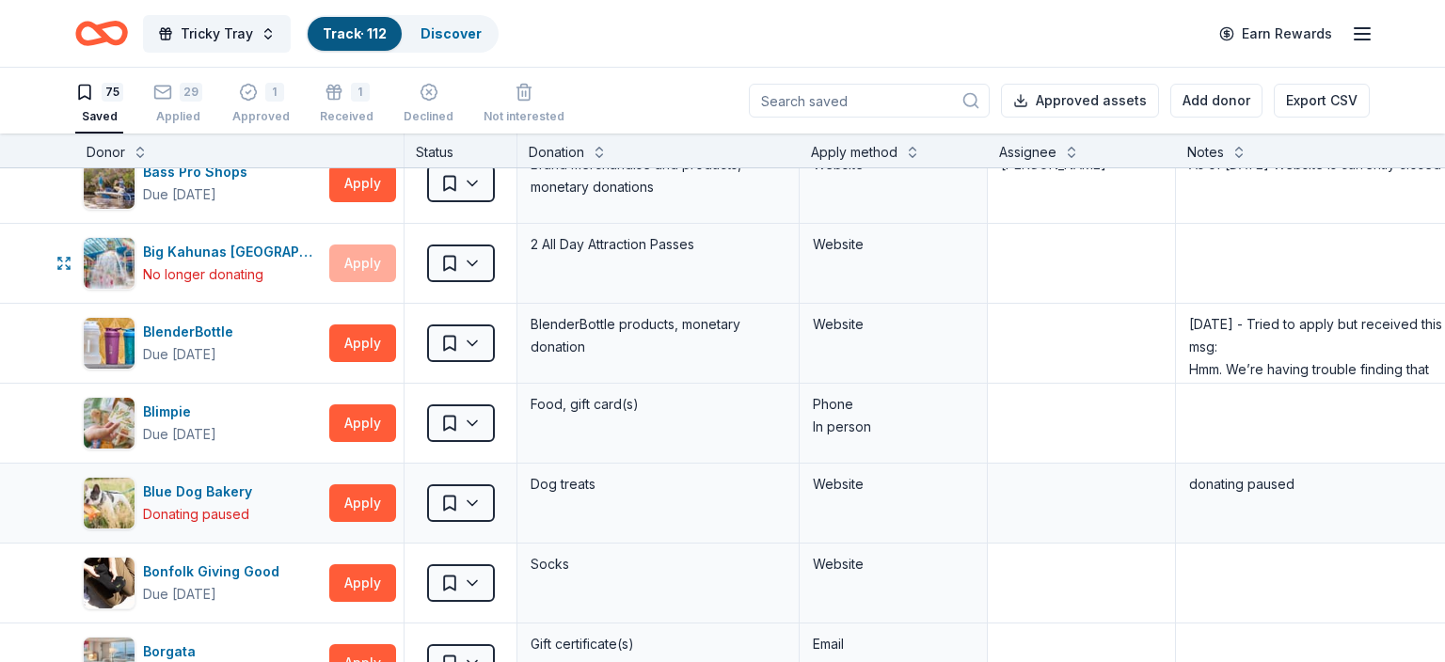
scroll to position [627, 0]
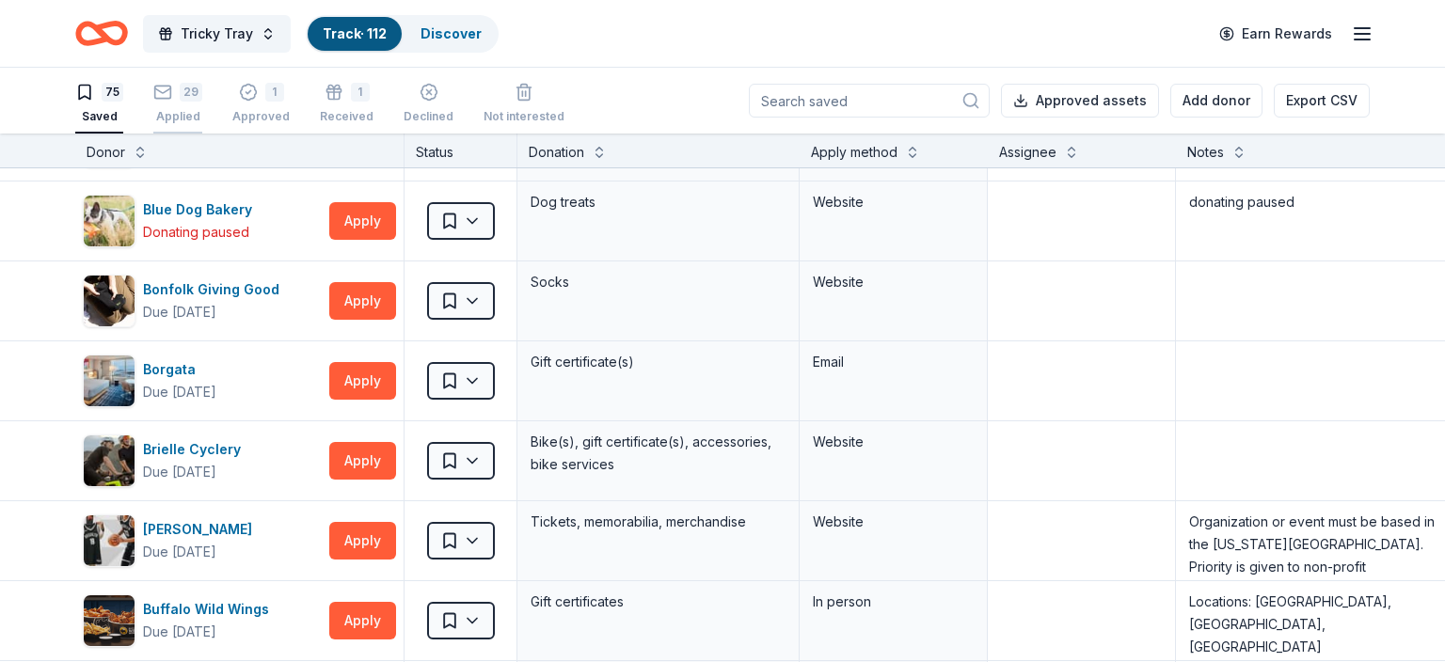
click at [171, 109] on div "Applied" at bounding box center [177, 116] width 49 height 15
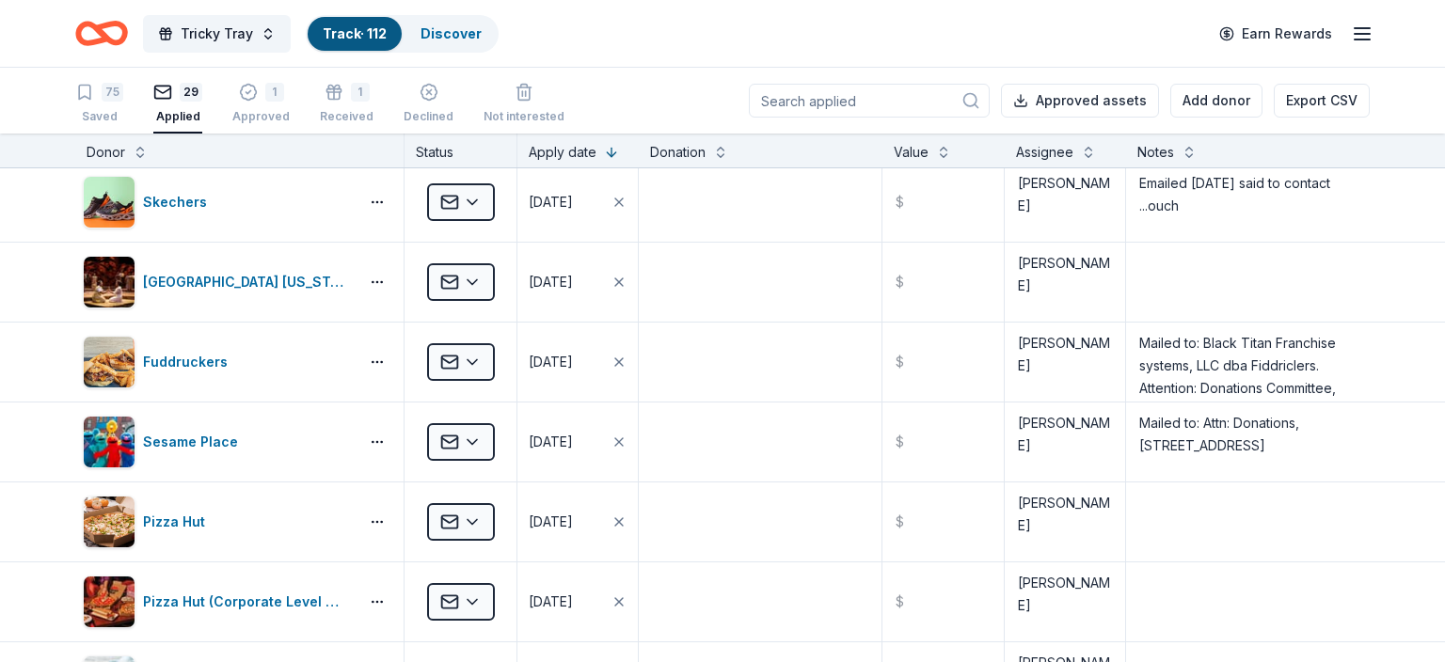
scroll to position [1622, 0]
